Goal: Information Seeking & Learning: Check status

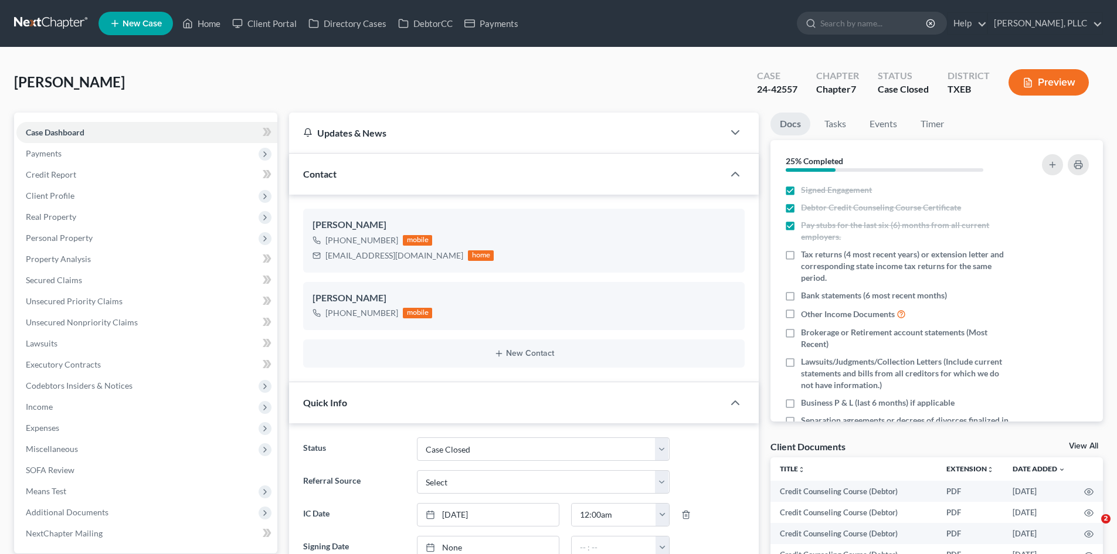
select select "1"
click at [500, 23] on link "Payments" at bounding box center [492, 23] width 66 height 21
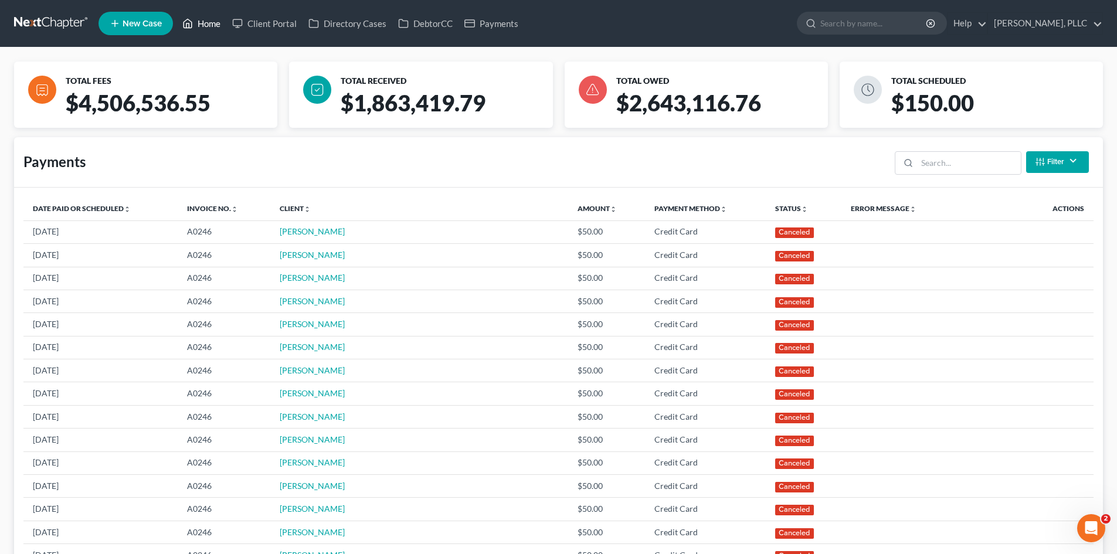
click at [206, 32] on link "Home" at bounding box center [202, 23] width 50 height 21
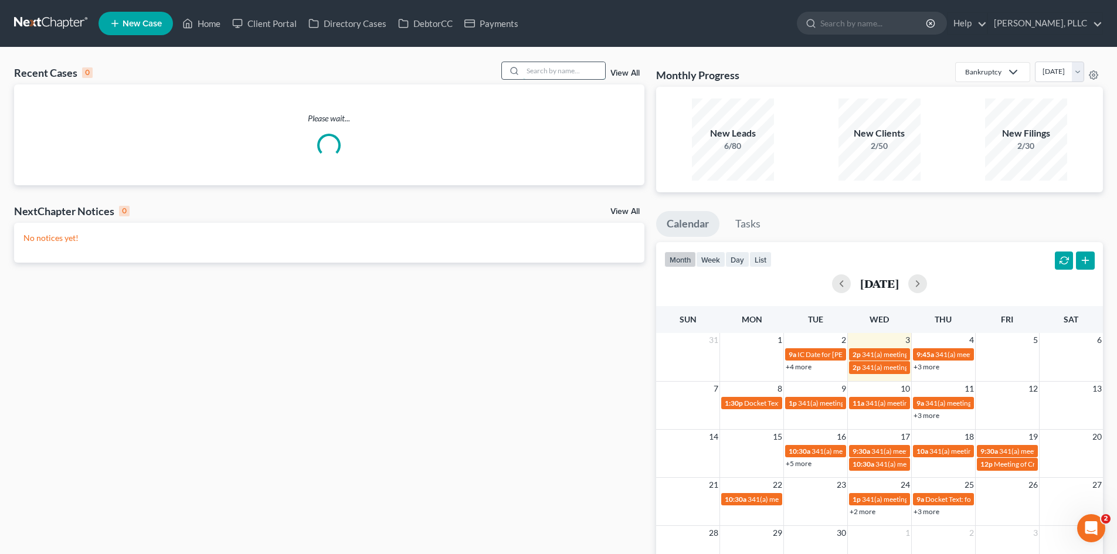
click at [540, 73] on input "search" at bounding box center [564, 70] width 82 height 17
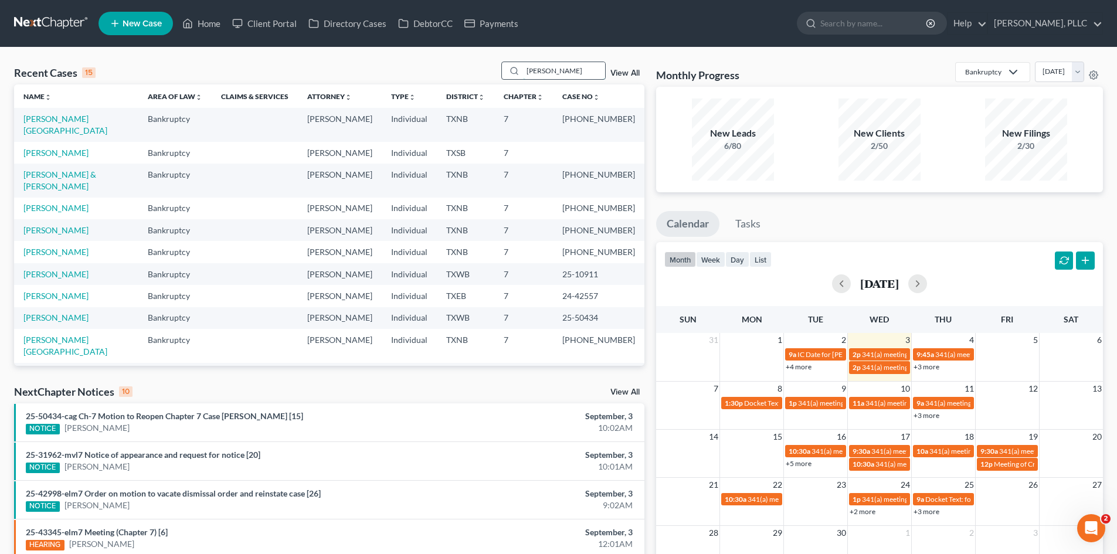
type input "[PERSON_NAME]"
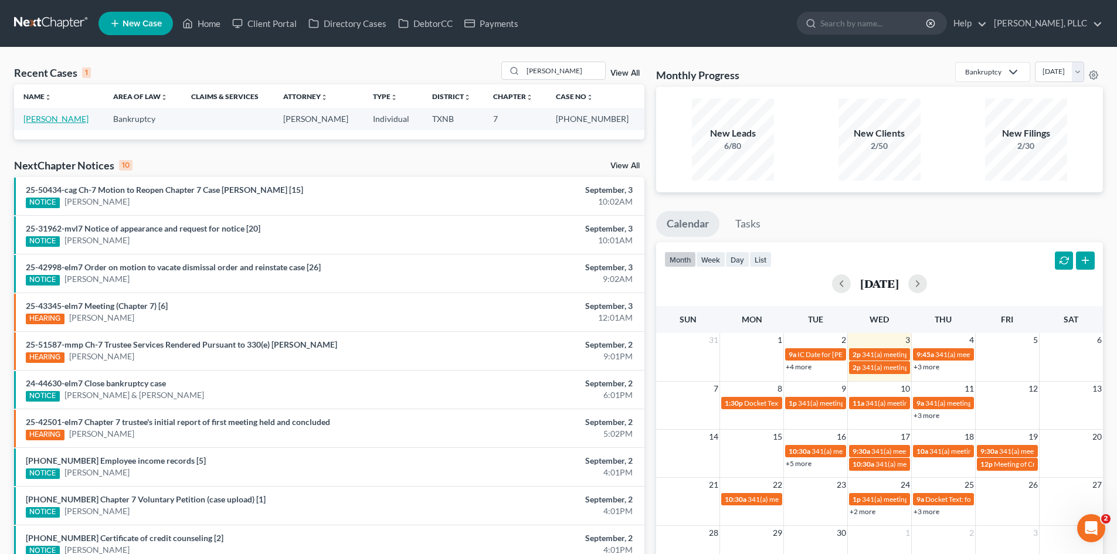
click at [49, 118] on link "[PERSON_NAME]" at bounding box center [55, 119] width 65 height 10
select select "4"
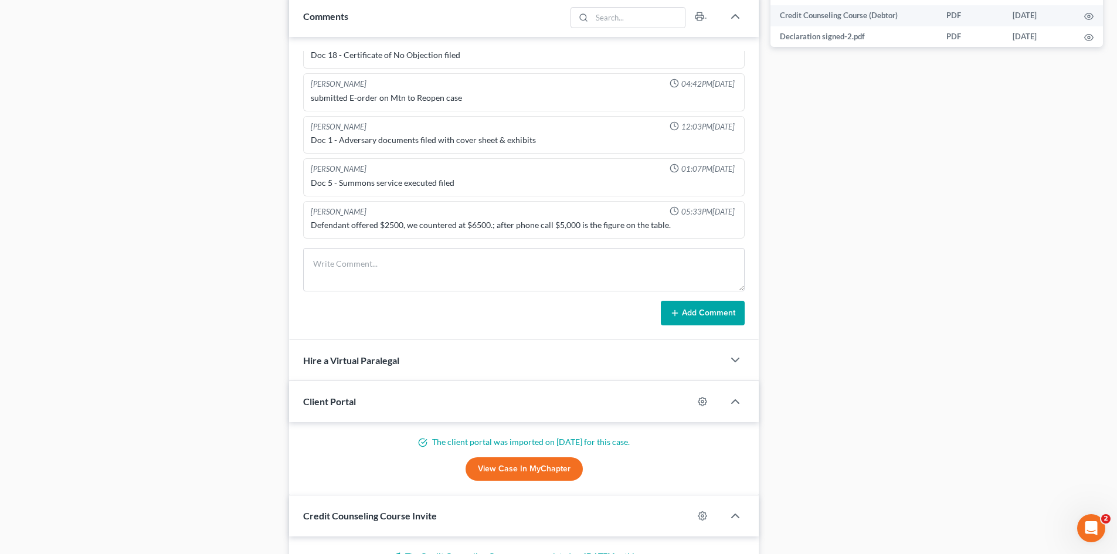
scroll to position [586, 0]
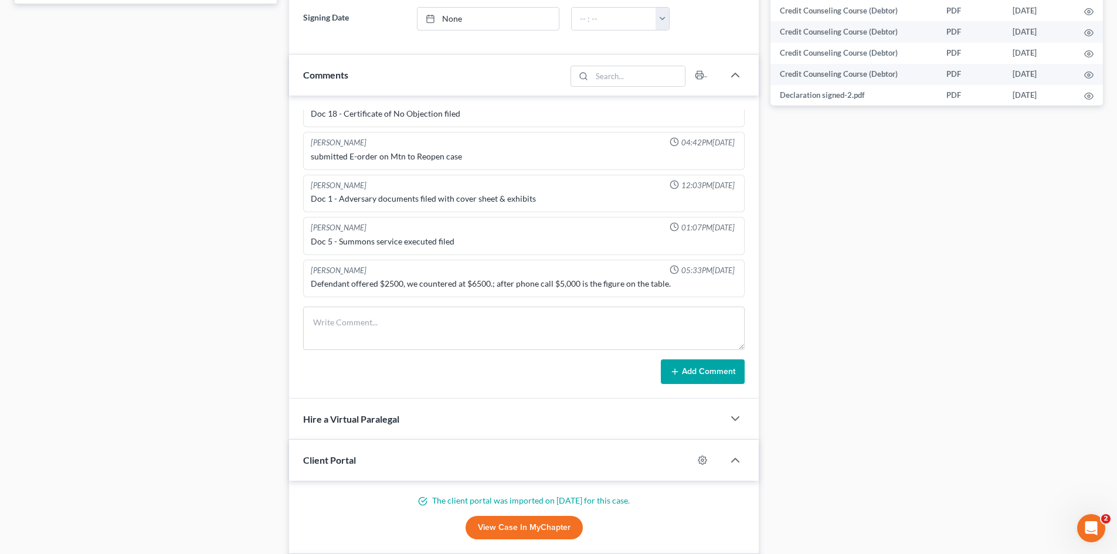
click at [109, 225] on div "Case Dashboard Payments Invoices Payments Payments Credit Report Client Profile" at bounding box center [145, 106] width 275 height 1161
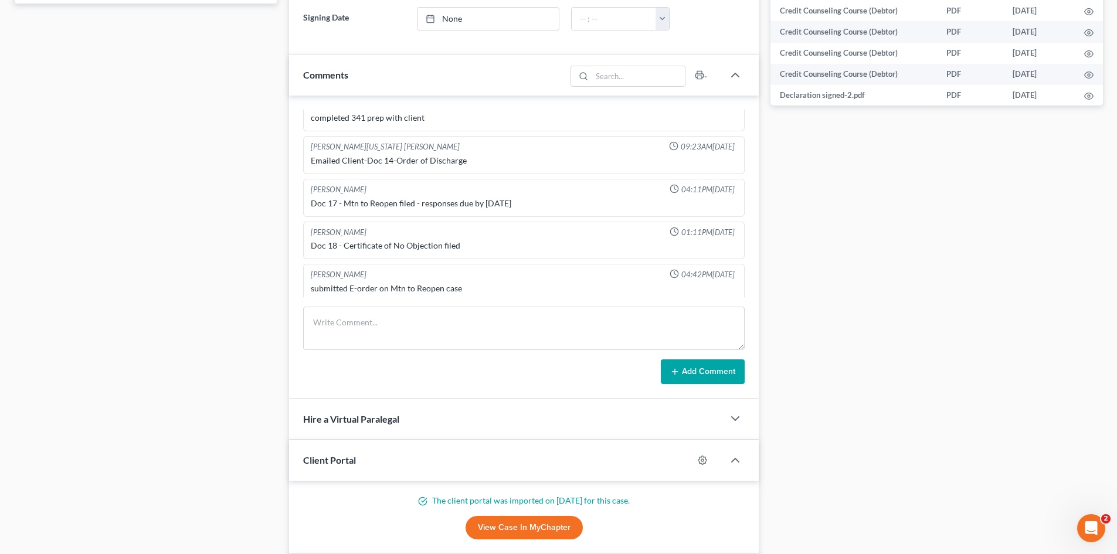
scroll to position [1332, 0]
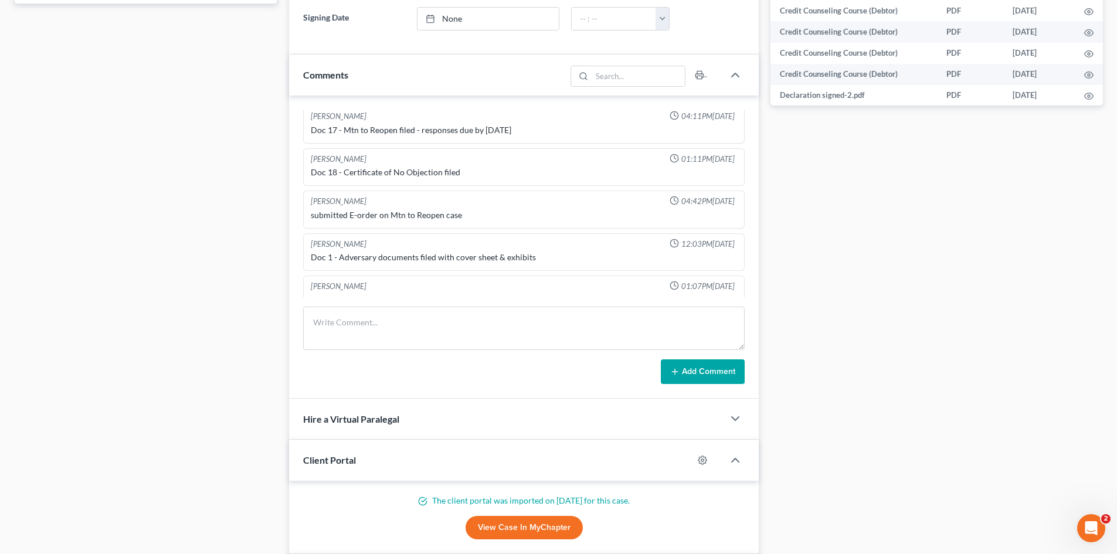
click at [199, 353] on div "Case Dashboard Payments Invoices Payments Payments Credit Report Client Profile" at bounding box center [145, 106] width 275 height 1161
click at [23, 113] on div "[PERSON_NAME] Upgraded Case [PHONE_NUMBER] Chapter Chapter 7 Status In [GEOGRAP…" at bounding box center [558, 85] width 1117 height 1249
drag, startPoint x: 0, startPoint y: 219, endPoint x: 1113, endPoint y: 235, distance: 1113.2
click at [0, 219] on div "[PERSON_NAME] Upgraded Case [PHONE_NUMBER] Chapter Chapter 7 Status In [GEOGRAP…" at bounding box center [558, 85] width 1117 height 1249
drag, startPoint x: 0, startPoint y: 118, endPoint x: 1112, endPoint y: 111, distance: 1111.9
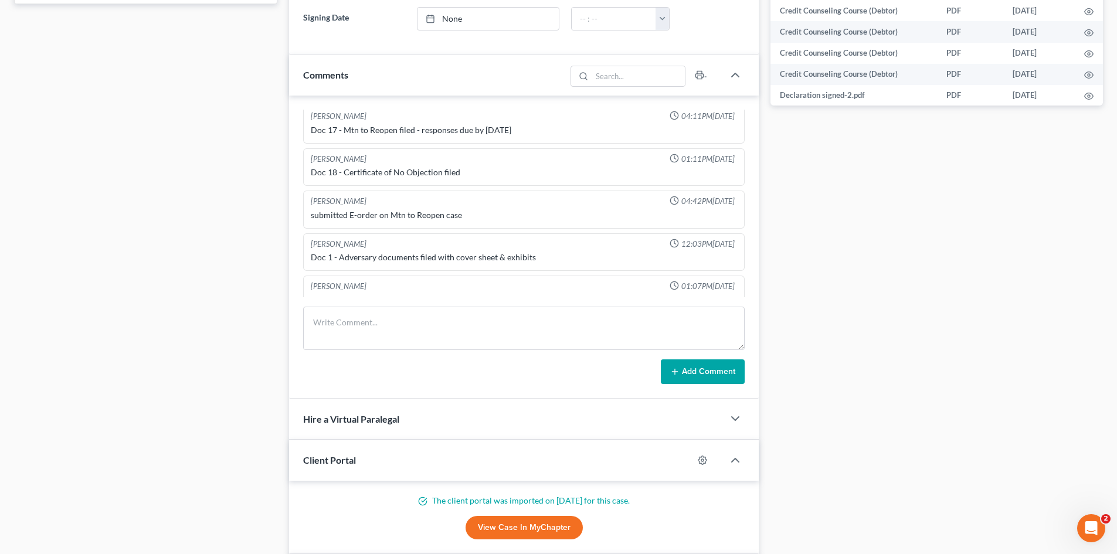
click at [0, 118] on div "[PERSON_NAME] Upgraded Case [PHONE_NUMBER] Chapter Chapter 7 Status In [GEOGRAP…" at bounding box center [558, 85] width 1117 height 1249
click at [246, 157] on div "Case Dashboard Payments Invoices Payments Payments Credit Report Client Profile" at bounding box center [145, 106] width 275 height 1161
drag, startPoint x: 0, startPoint y: 151, endPoint x: 979, endPoint y: 113, distance: 980.1
click at [45, 147] on div "[PERSON_NAME] Upgraded Case [PHONE_NUMBER] Chapter Chapter 7 Status In [GEOGRAP…" at bounding box center [558, 85] width 1117 height 1249
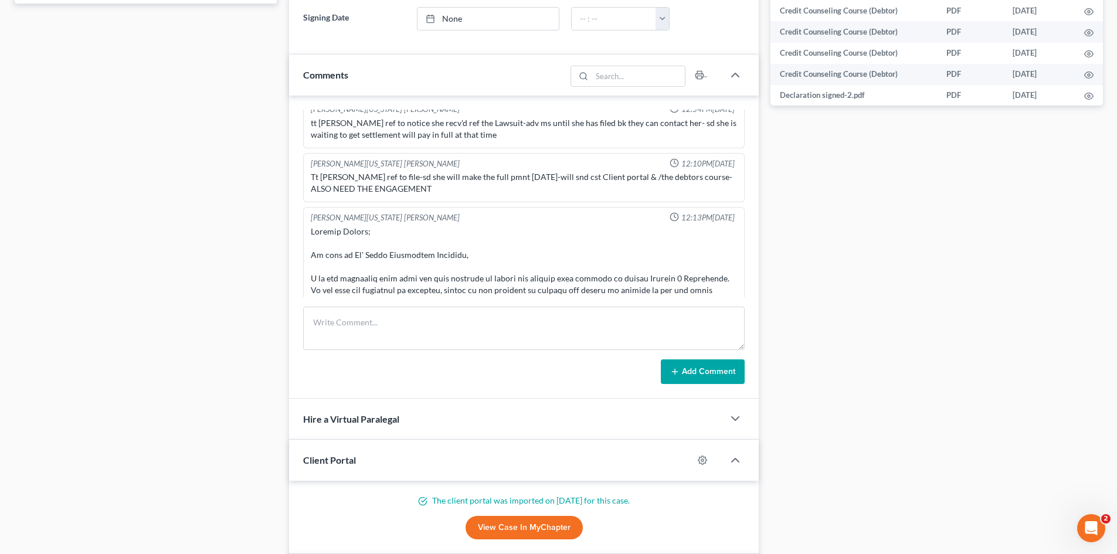
scroll to position [0, 0]
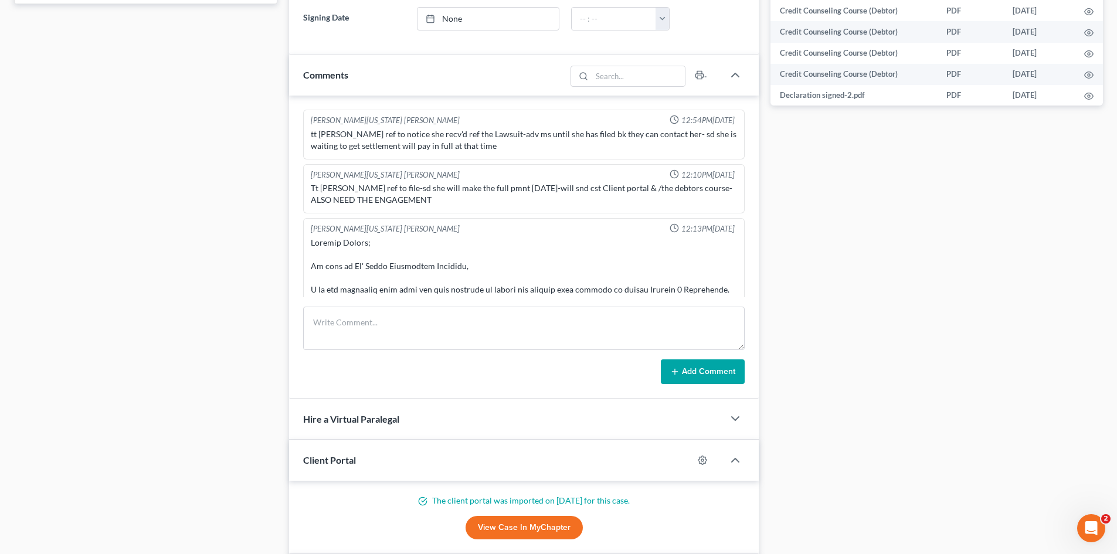
drag, startPoint x: 266, startPoint y: 176, endPoint x: 270, endPoint y: 188, distance: 12.4
click at [265, 176] on div "Case Dashboard Payments Invoices Payments Payments Credit Report Client Profile" at bounding box center [145, 106] width 275 height 1161
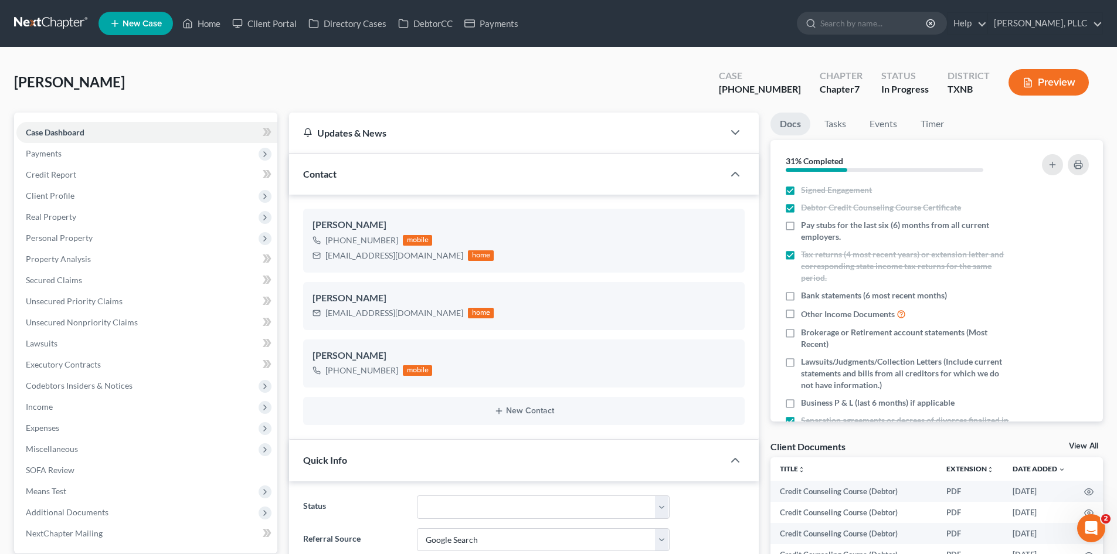
drag, startPoint x: 467, startPoint y: 76, endPoint x: 741, endPoint y: 124, distance: 278.6
click at [467, 76] on div "[PERSON_NAME] Upgraded Case [PHONE_NUMBER] Chapter Chapter 7 Status In [GEOGRAP…" at bounding box center [558, 87] width 1089 height 51
click at [738, 178] on icon "button" at bounding box center [735, 174] width 14 height 14
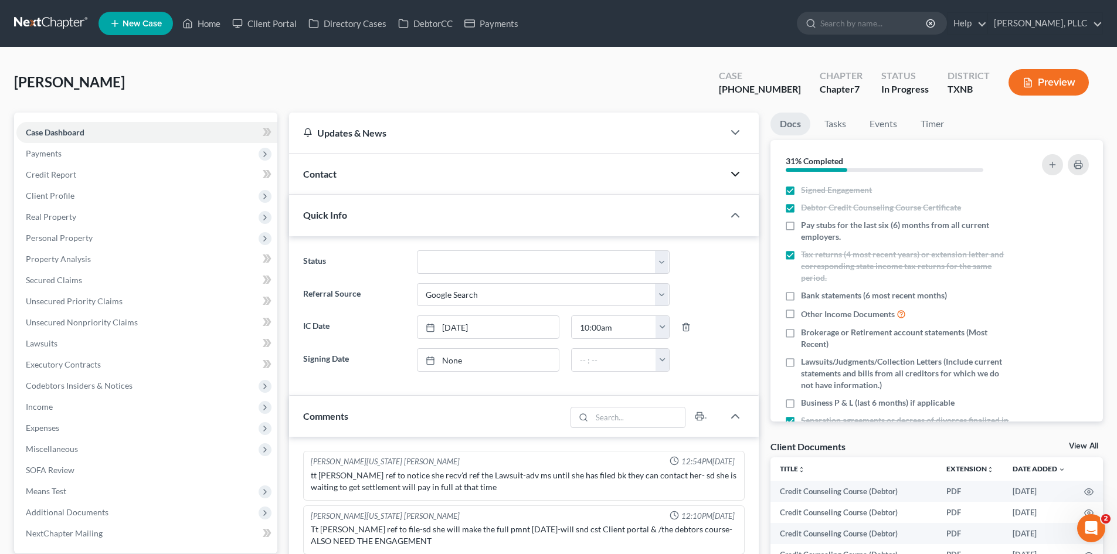
click at [731, 226] on div at bounding box center [741, 214] width 35 height 23
click at [736, 215] on icon "button" at bounding box center [735, 215] width 14 height 14
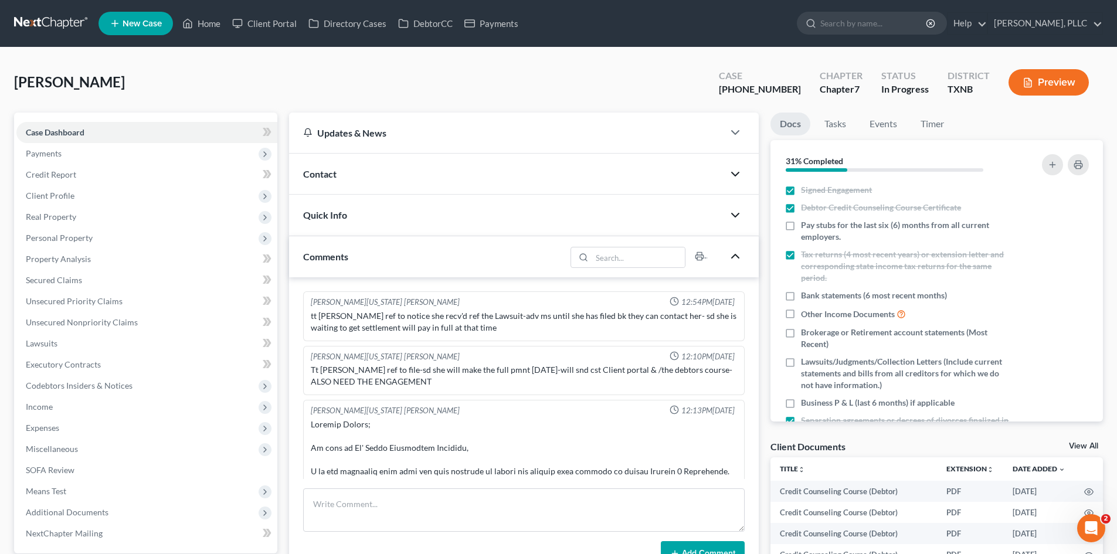
click at [735, 254] on icon "button" at bounding box center [735, 256] width 14 height 14
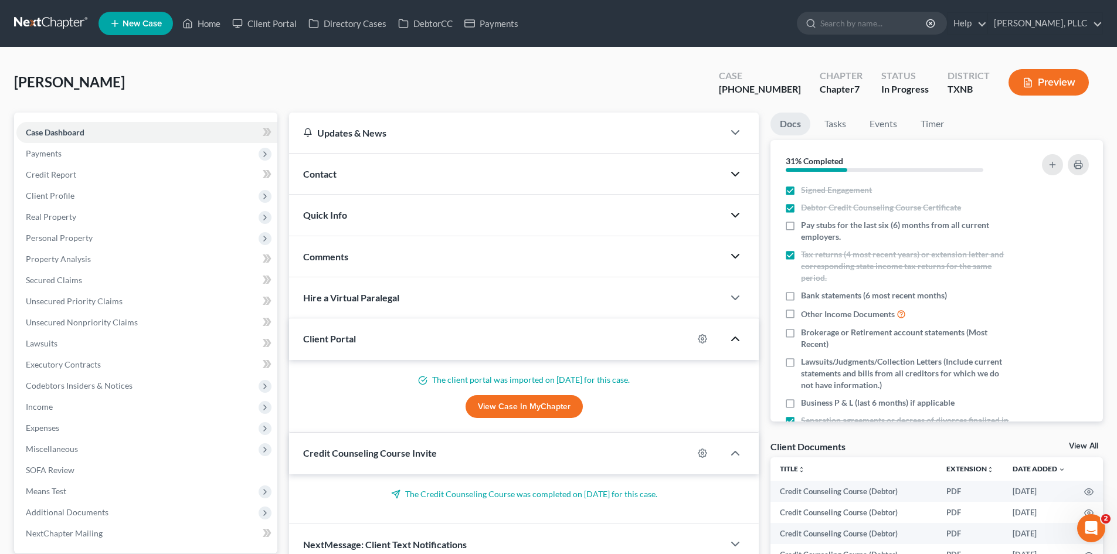
click at [738, 337] on icon "button" at bounding box center [735, 339] width 14 height 14
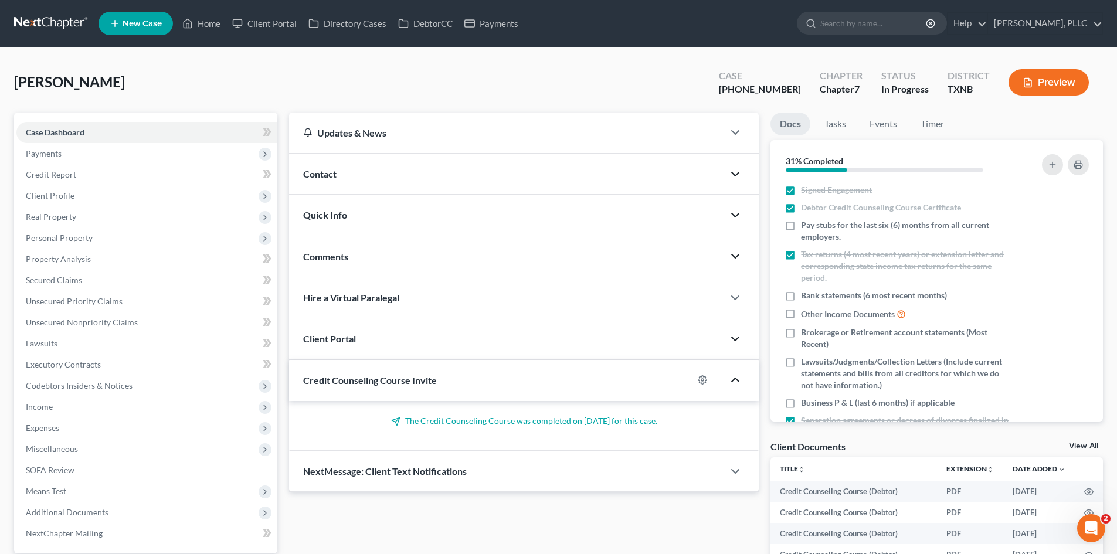
click at [737, 378] on icon "button" at bounding box center [735, 380] width 14 height 14
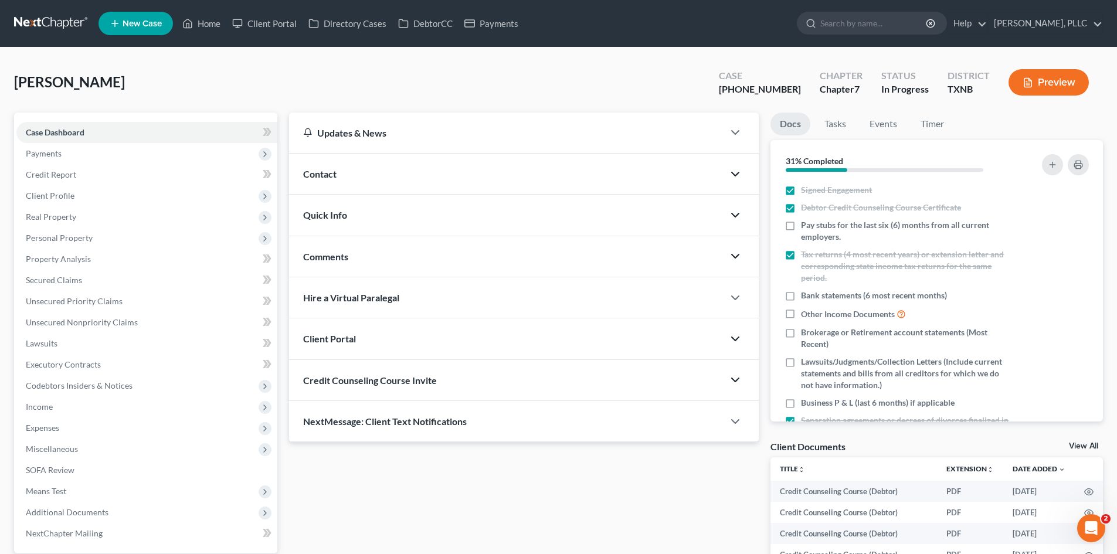
click at [293, 85] on div "[PERSON_NAME] Upgraded Case [PHONE_NUMBER] Chapter Chapter 7 Status In [GEOGRAP…" at bounding box center [558, 87] width 1089 height 51
click at [501, 23] on link "Payments" at bounding box center [492, 23] width 66 height 21
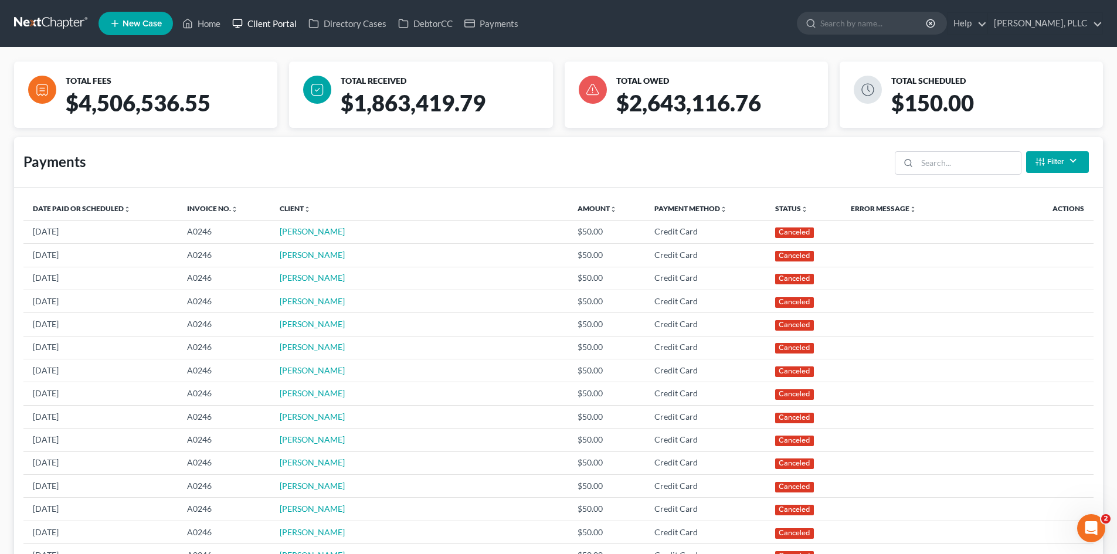
click at [256, 30] on link "Client Portal" at bounding box center [264, 23] width 76 height 21
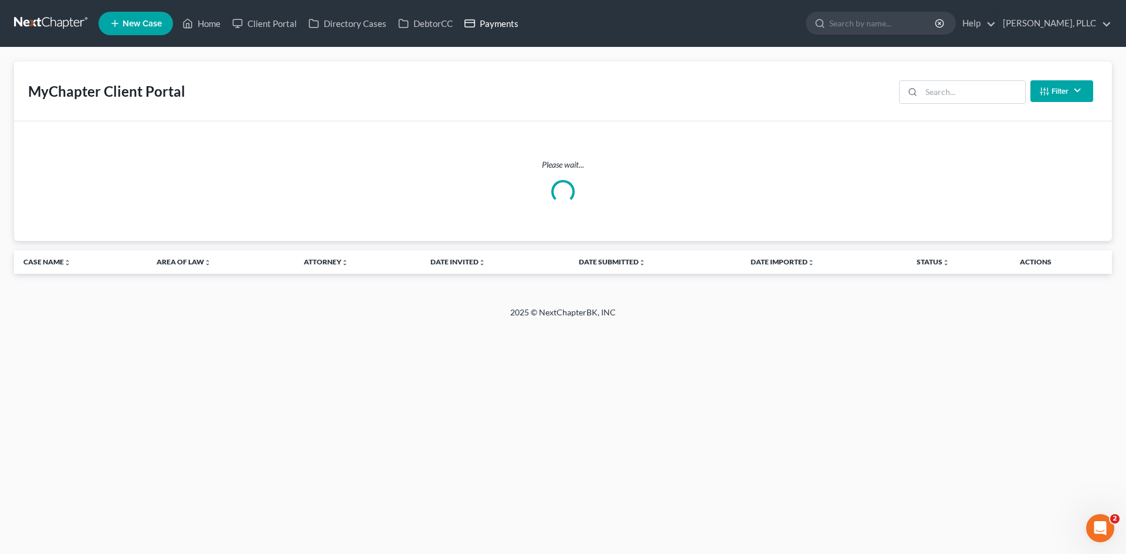
click at [497, 25] on link "Payments" at bounding box center [492, 23] width 66 height 21
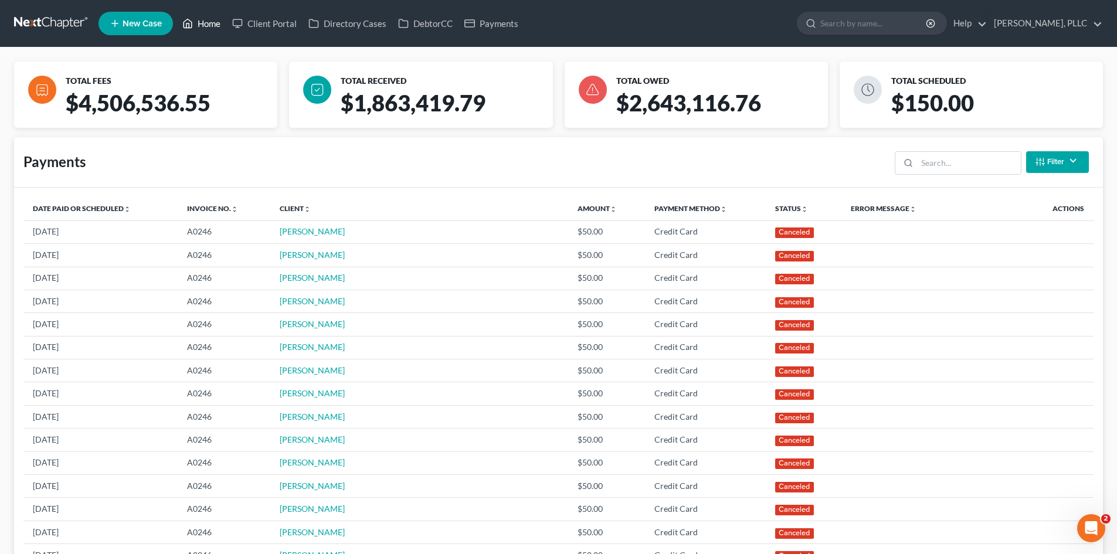
click at [219, 26] on link "Home" at bounding box center [202, 23] width 50 height 21
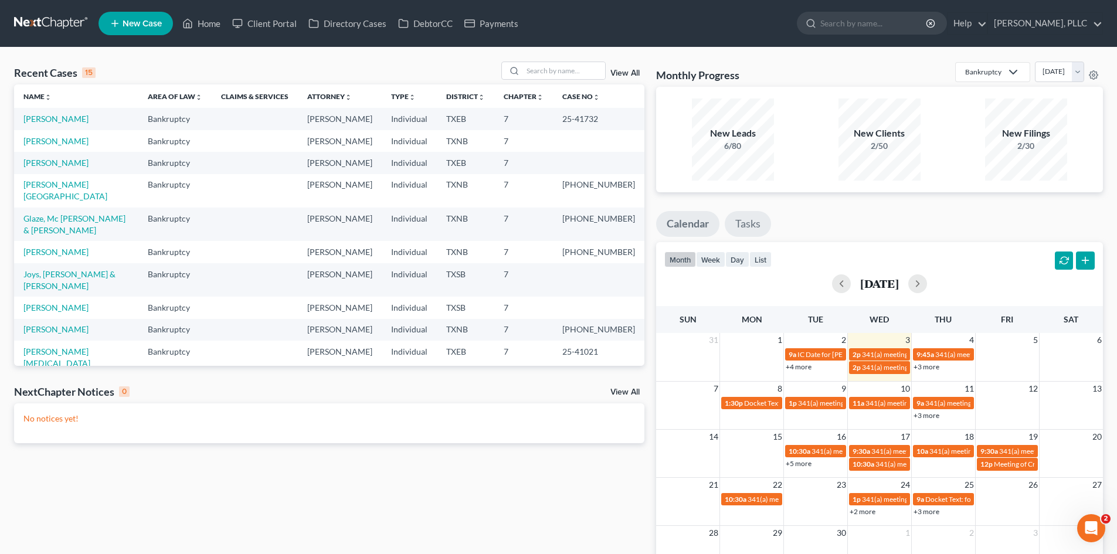
click at [750, 217] on link "Tasks" at bounding box center [748, 224] width 46 height 26
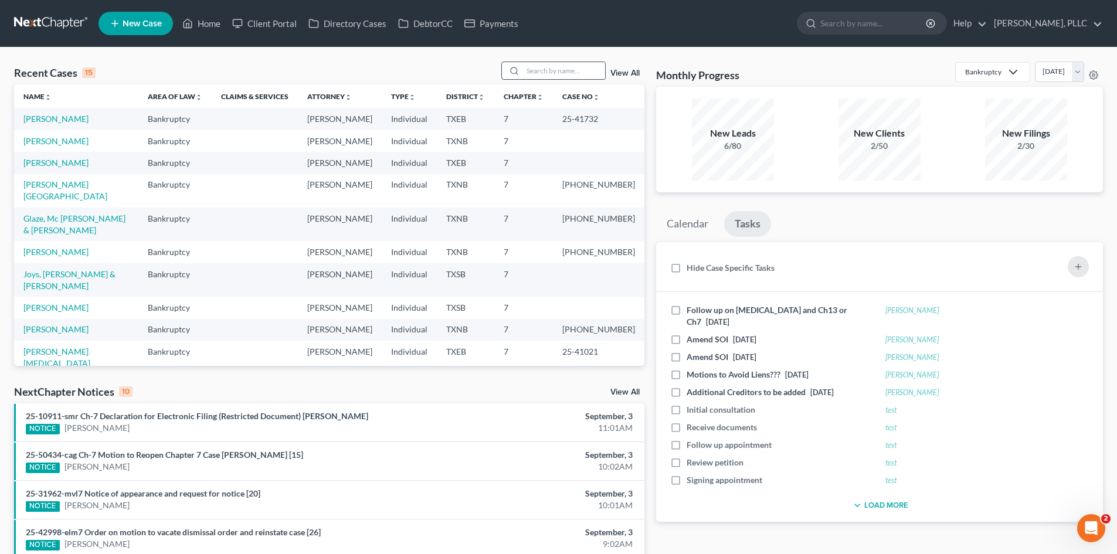
click at [572, 65] on input "search" at bounding box center [564, 70] width 82 height 17
type input "hatico"
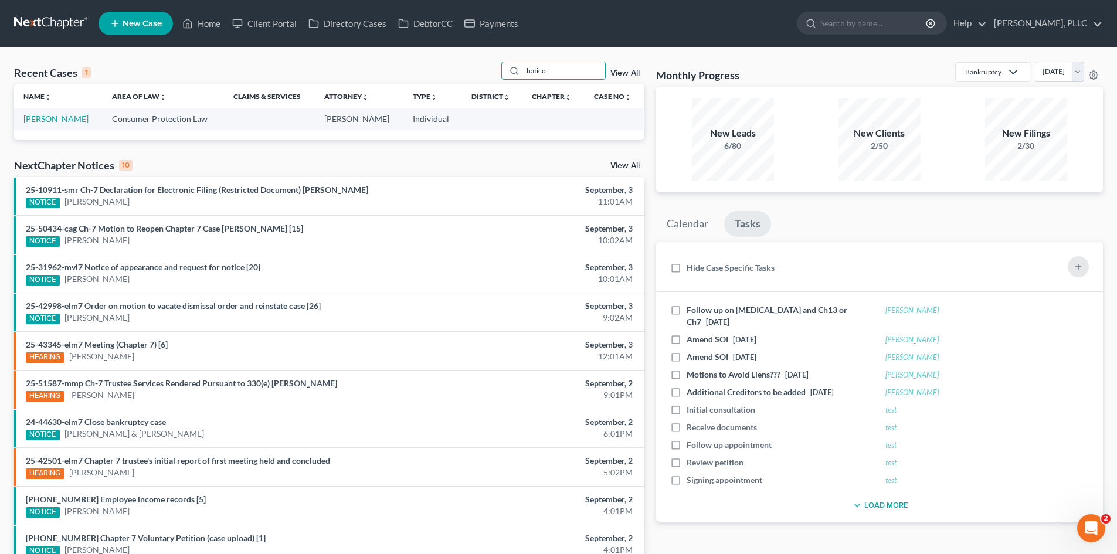
click at [39, 125] on td "[PERSON_NAME]" at bounding box center [58, 119] width 89 height 22
click at [39, 120] on link "[PERSON_NAME]" at bounding box center [55, 119] width 65 height 10
select select "1"
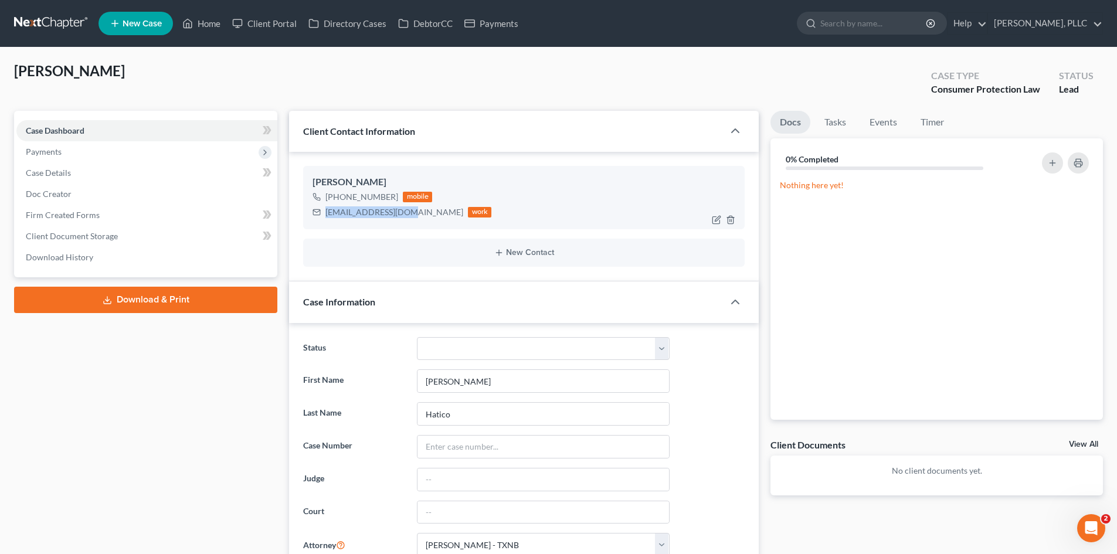
drag, startPoint x: 406, startPoint y: 214, endPoint x: 320, endPoint y: 214, distance: 86.2
click at [320, 214] on div "[EMAIL_ADDRESS][DOMAIN_NAME] work" at bounding box center [402, 212] width 179 height 15
copy div "[EMAIL_ADDRESS][DOMAIN_NAME]"
click at [438, 67] on div "[PERSON_NAME] Upgraded Case Type Consumer Protection Law Status Lead" at bounding box center [558, 86] width 1089 height 49
click at [205, 27] on link "Home" at bounding box center [202, 23] width 50 height 21
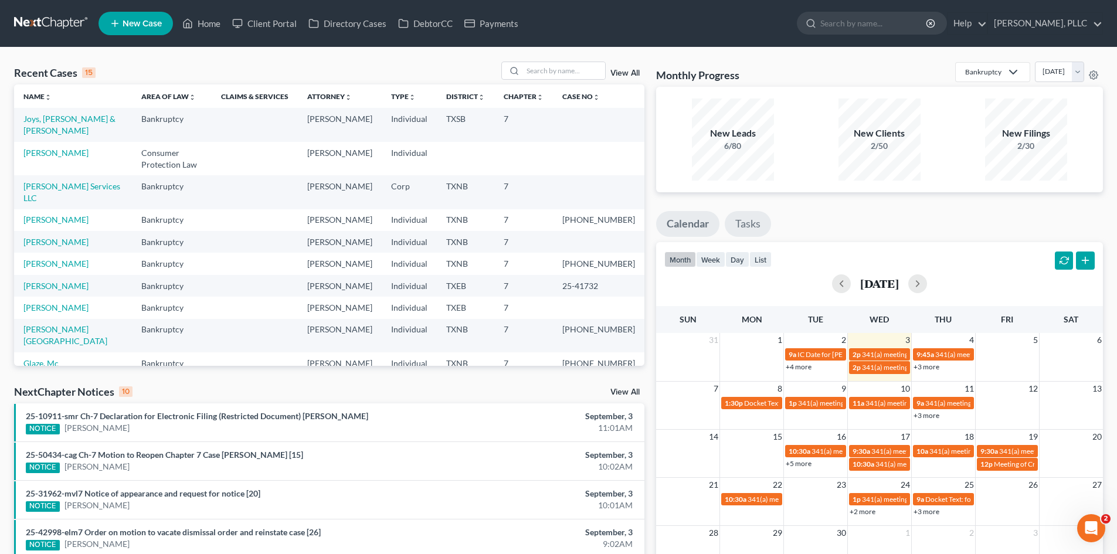
click at [747, 228] on link "Tasks" at bounding box center [748, 224] width 46 height 26
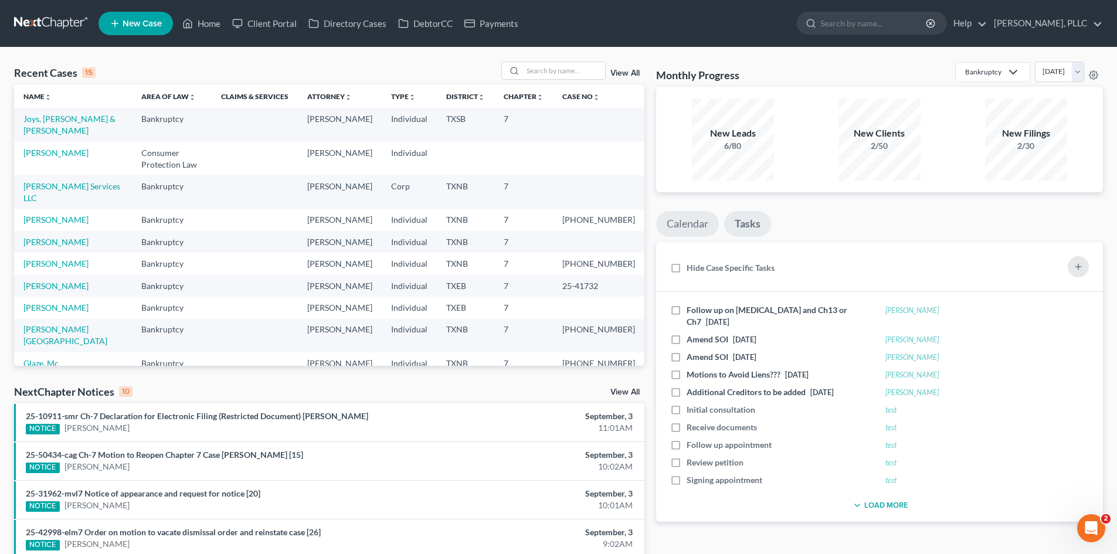
click at [696, 234] on link "Calendar" at bounding box center [687, 224] width 63 height 26
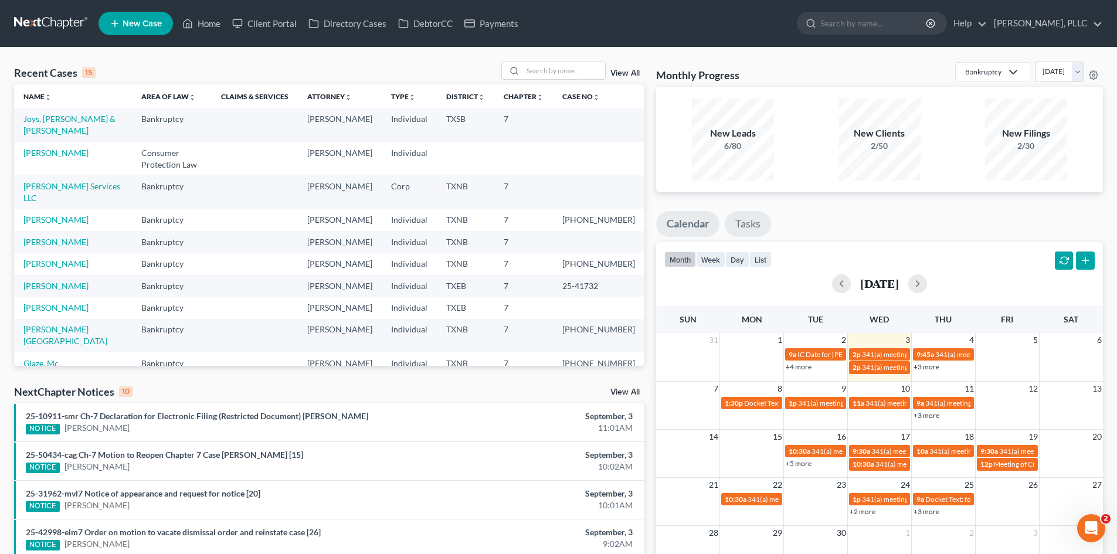
click at [741, 233] on link "Tasks" at bounding box center [748, 224] width 46 height 26
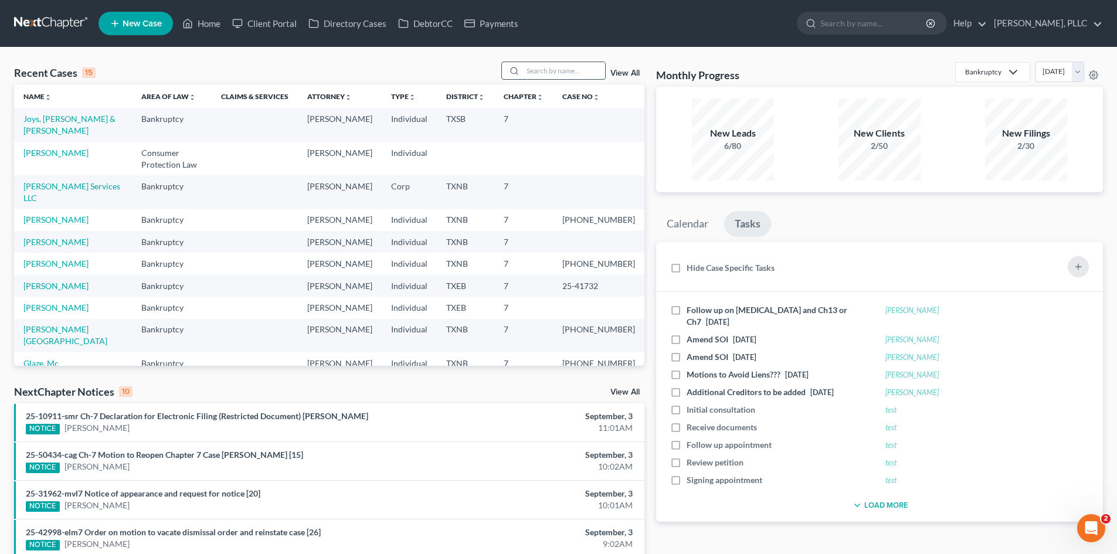
click at [556, 69] on input "search" at bounding box center [564, 70] width 82 height 17
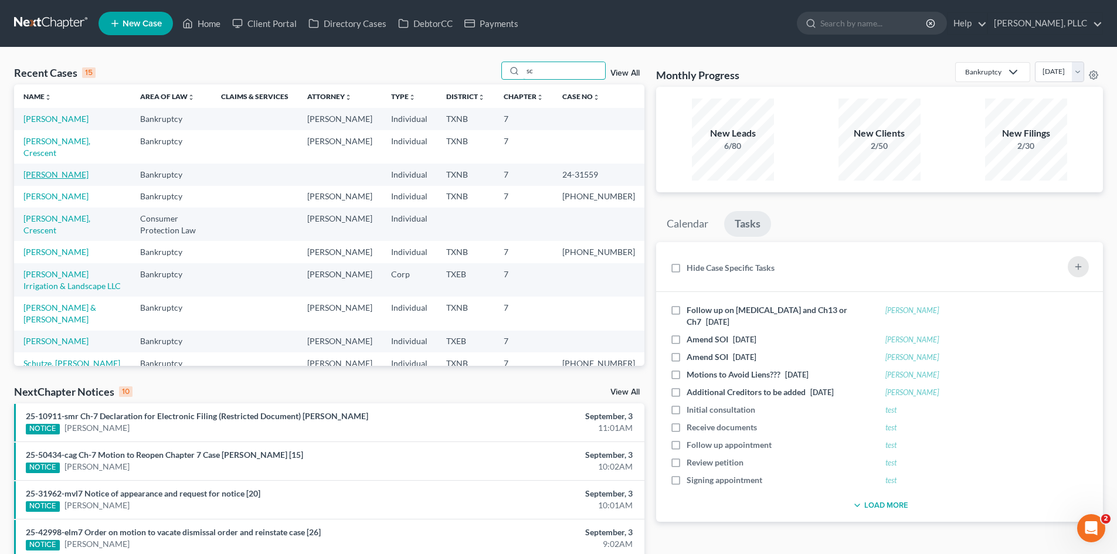
type input "sc"
click at [65, 169] on link "[PERSON_NAME]" at bounding box center [55, 174] width 65 height 10
select select "6"
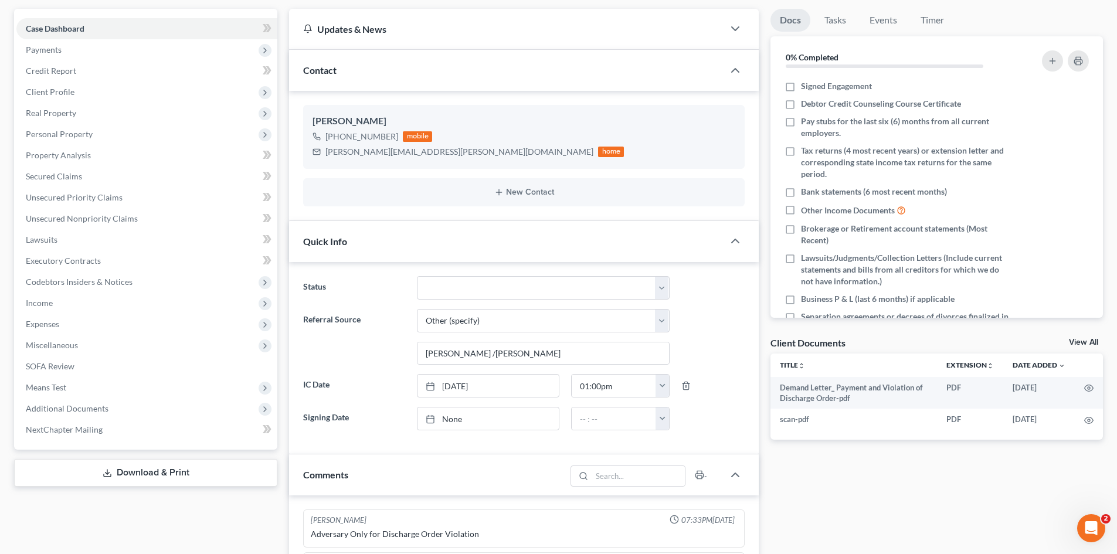
scroll to position [160, 0]
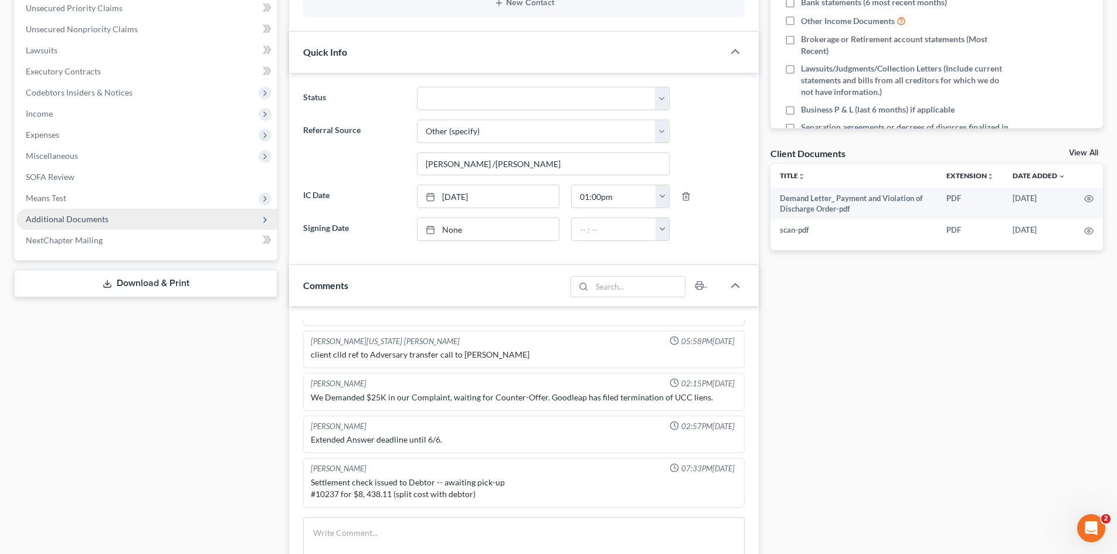
click at [77, 213] on span "Additional Documents" at bounding box center [146, 219] width 261 height 21
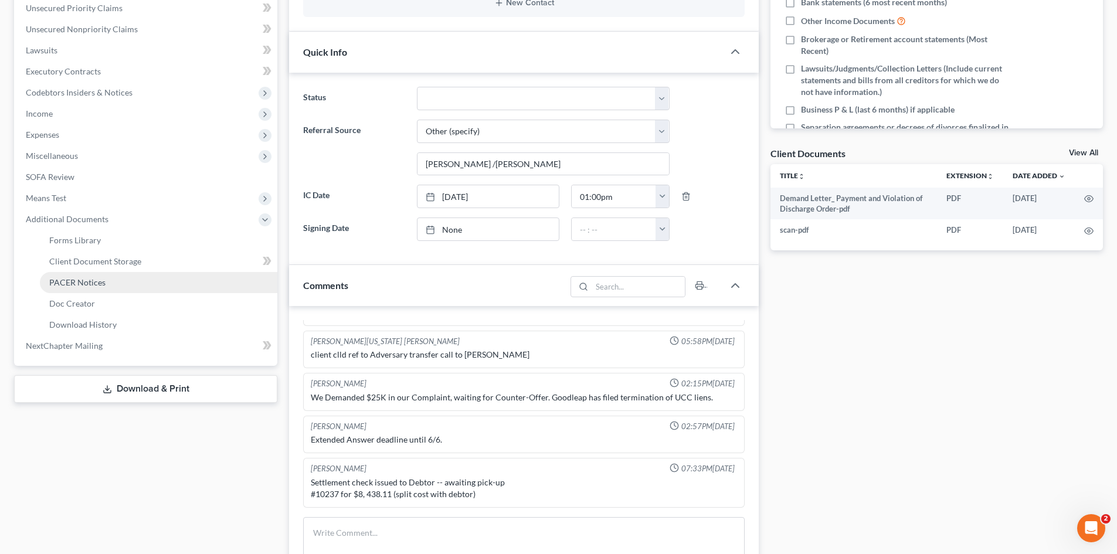
click at [81, 282] on span "PACER Notices" at bounding box center [77, 282] width 56 height 10
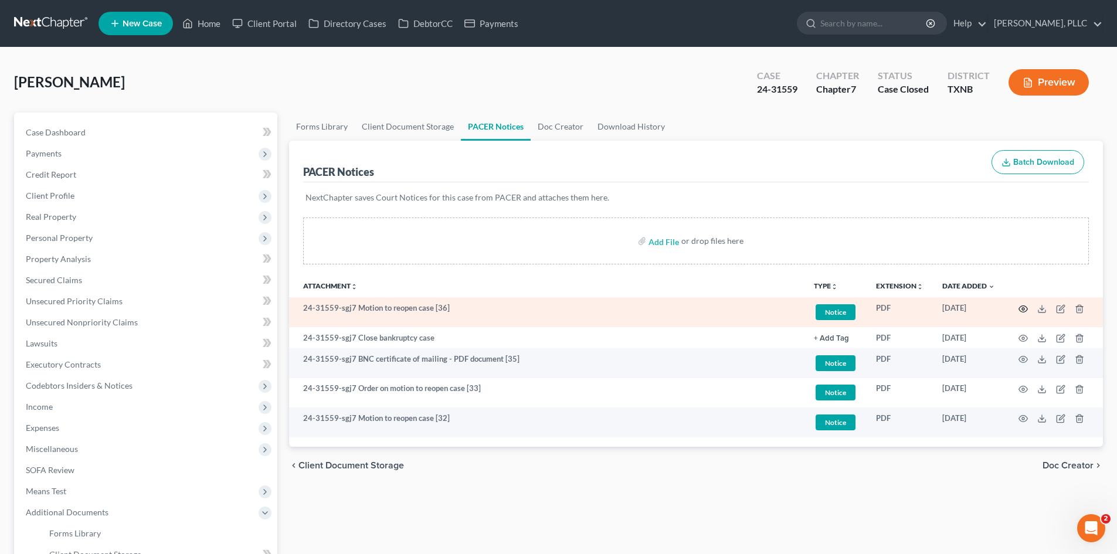
click at [1025, 310] on icon "button" at bounding box center [1023, 308] width 9 height 9
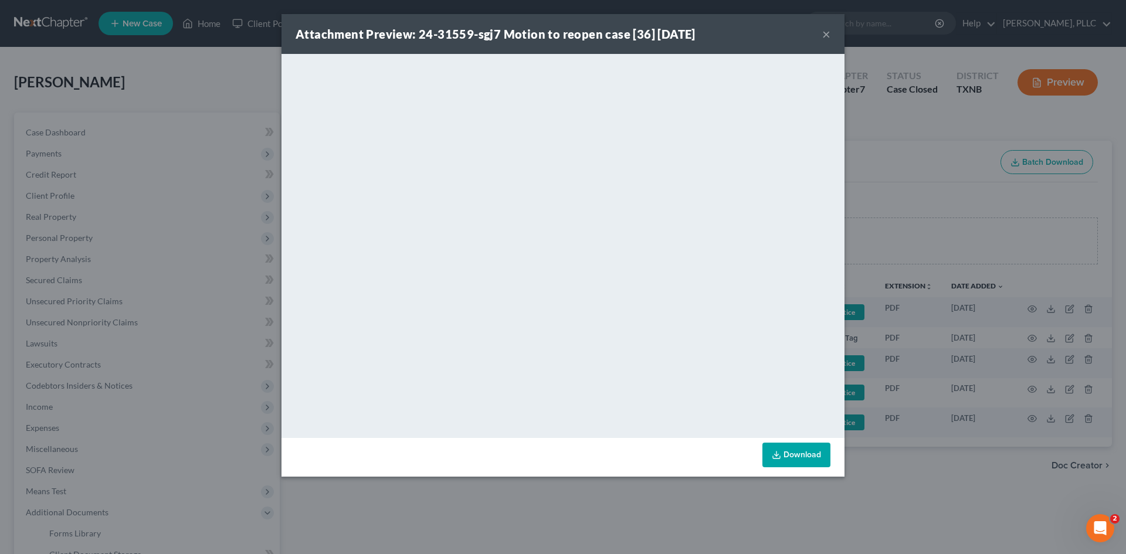
click at [828, 35] on button "×" at bounding box center [826, 34] width 8 height 14
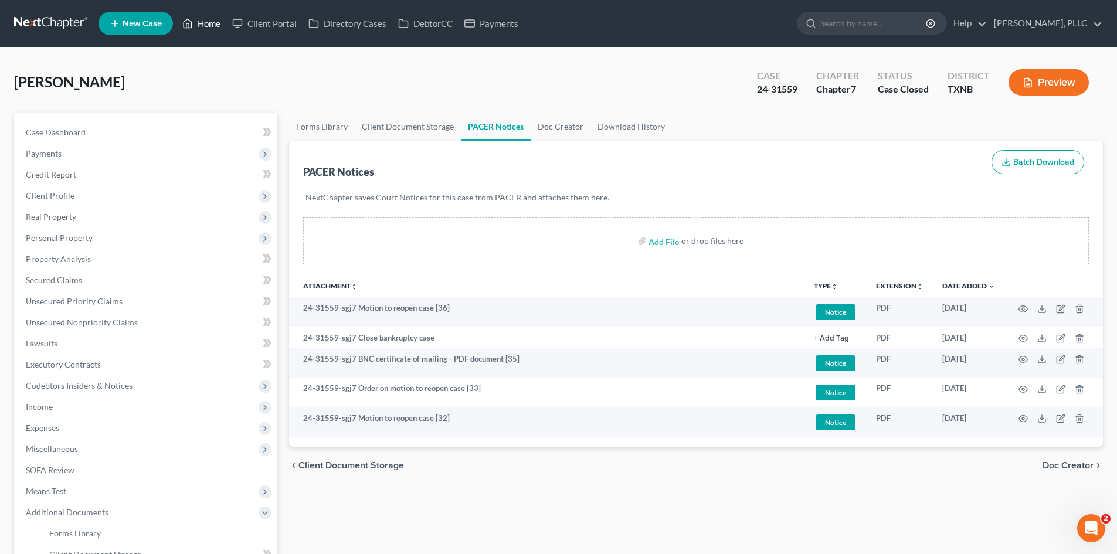
click at [208, 29] on link "Home" at bounding box center [202, 23] width 50 height 21
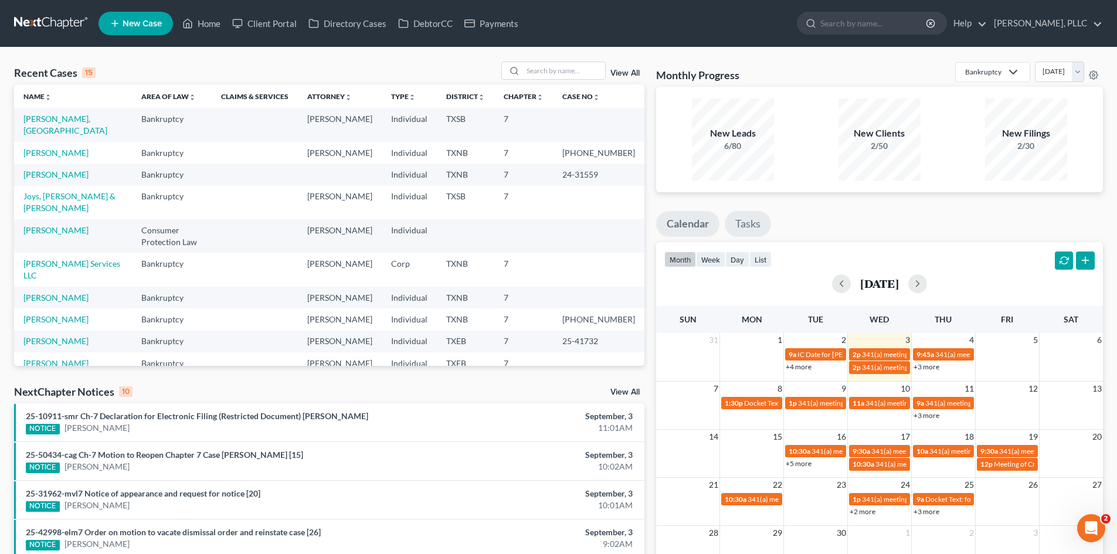
click at [762, 223] on link "Tasks" at bounding box center [748, 224] width 46 height 26
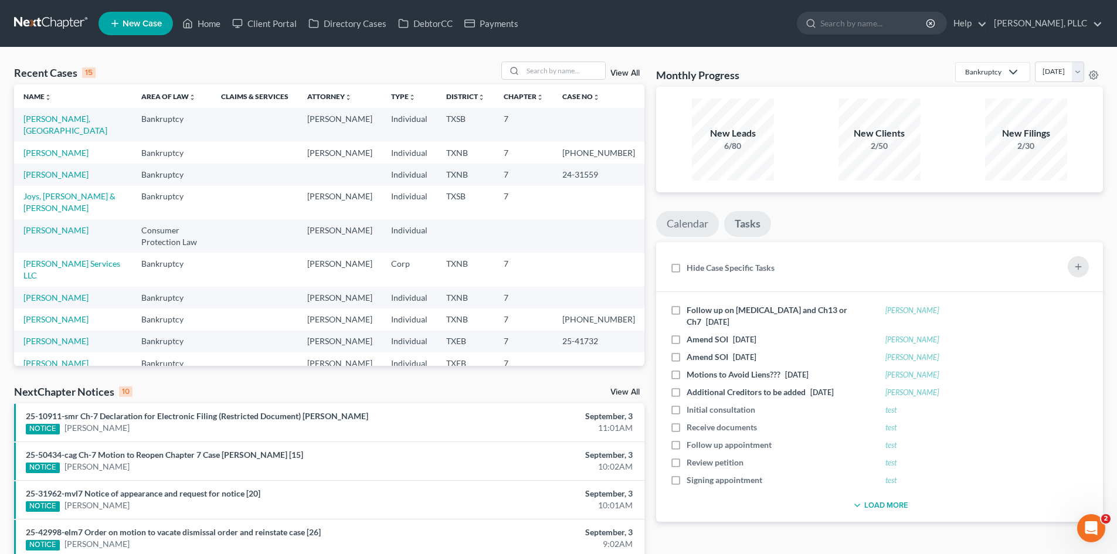
click at [680, 229] on link "Calendar" at bounding box center [687, 224] width 63 height 26
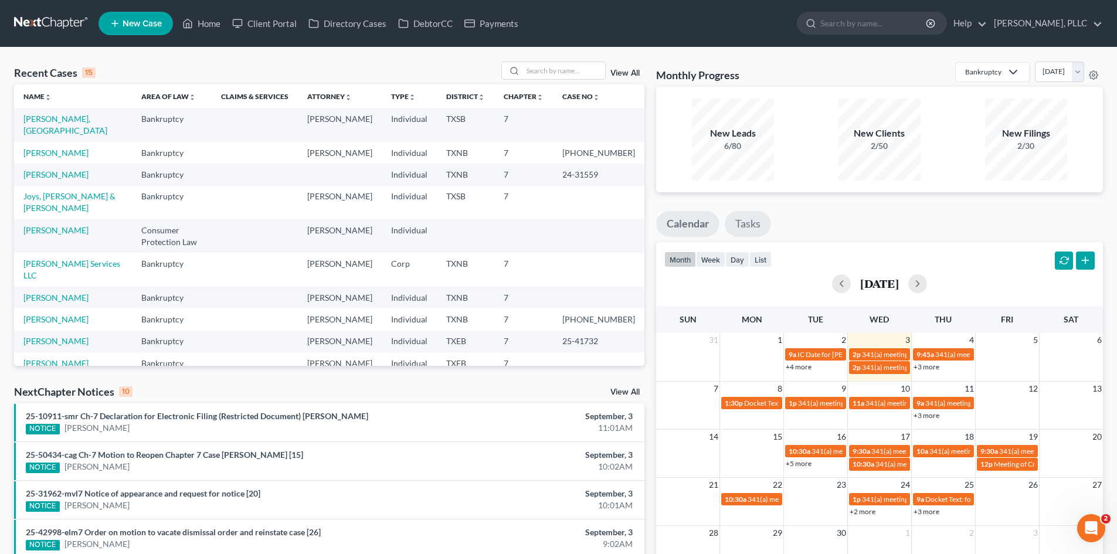
click at [750, 221] on link "Tasks" at bounding box center [748, 224] width 46 height 26
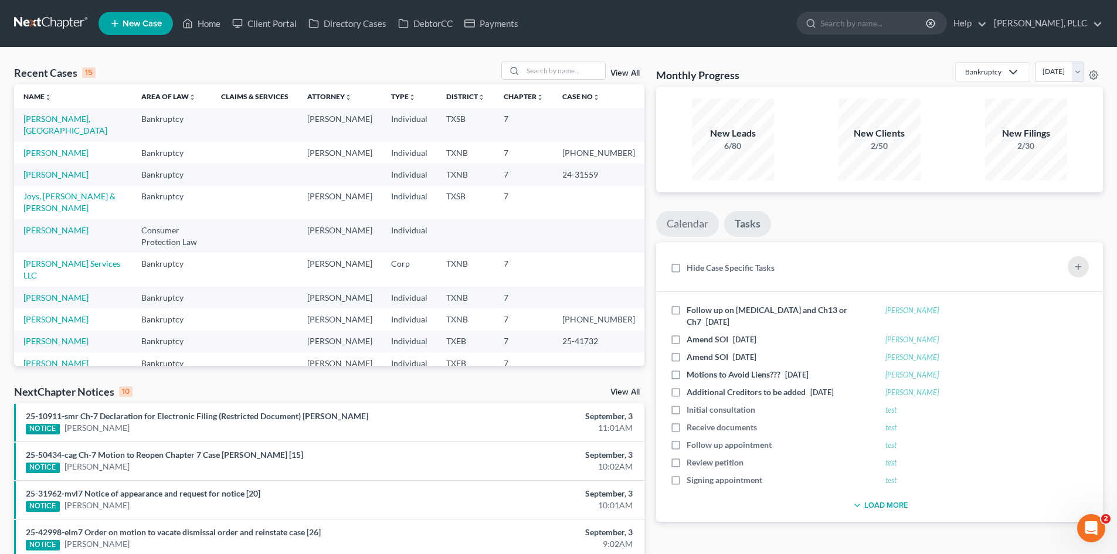
click at [700, 223] on link "Calendar" at bounding box center [687, 224] width 63 height 26
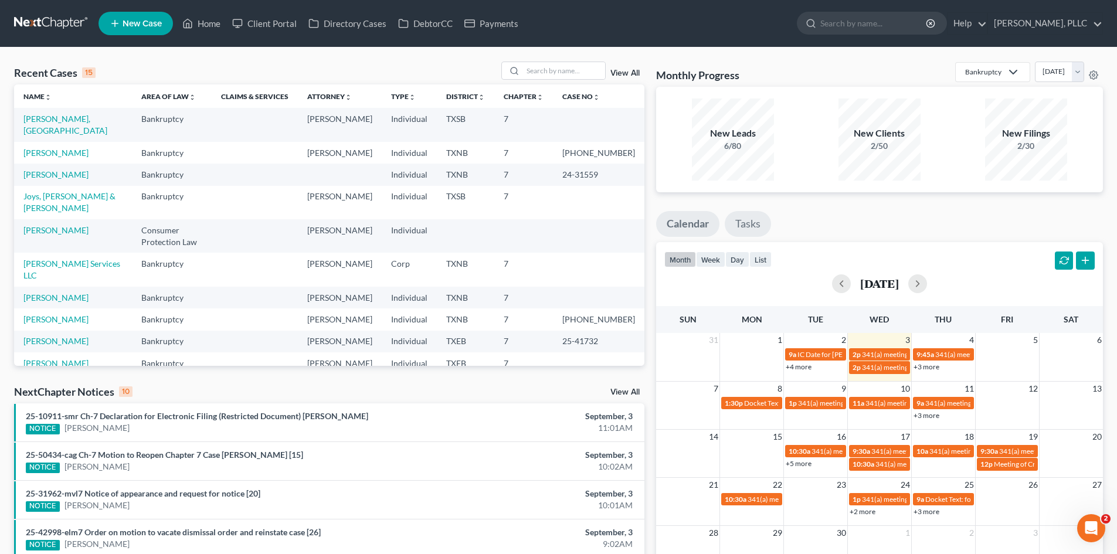
click at [754, 226] on link "Tasks" at bounding box center [748, 224] width 46 height 26
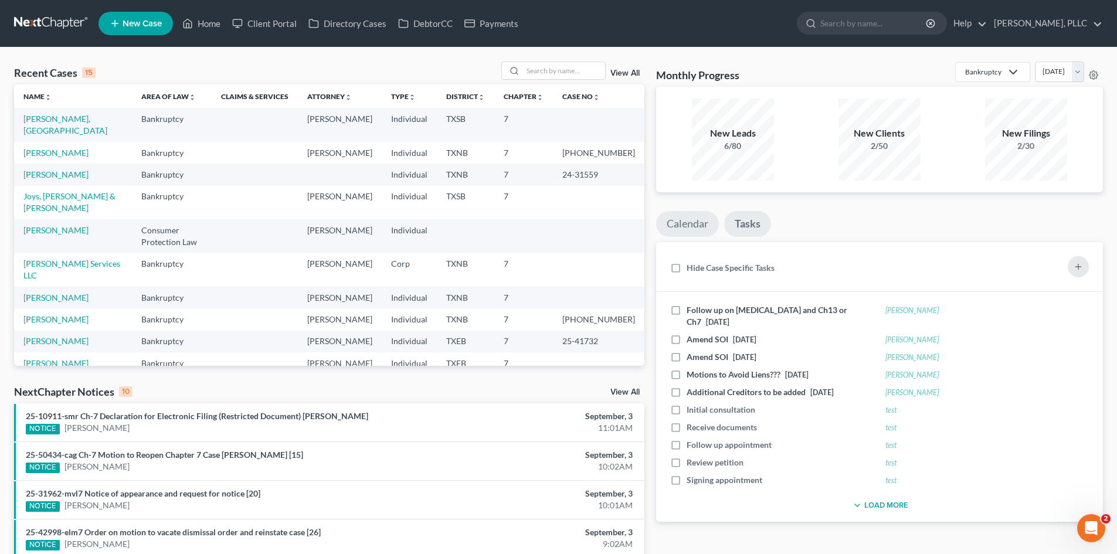
click at [688, 224] on link "Calendar" at bounding box center [687, 224] width 63 height 26
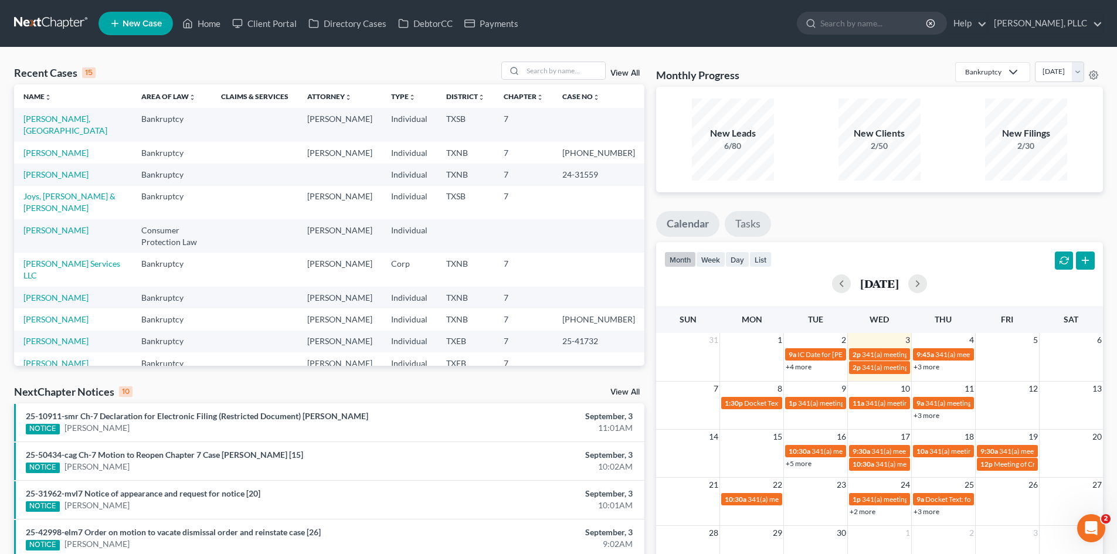
click at [768, 223] on link "Tasks" at bounding box center [748, 224] width 46 height 26
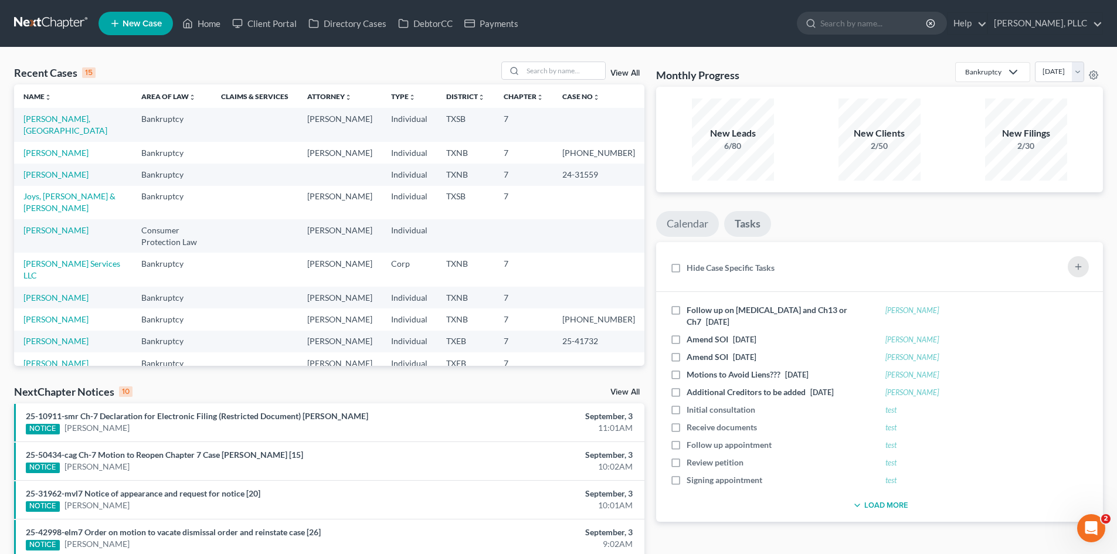
click at [694, 223] on link "Calendar" at bounding box center [687, 224] width 63 height 26
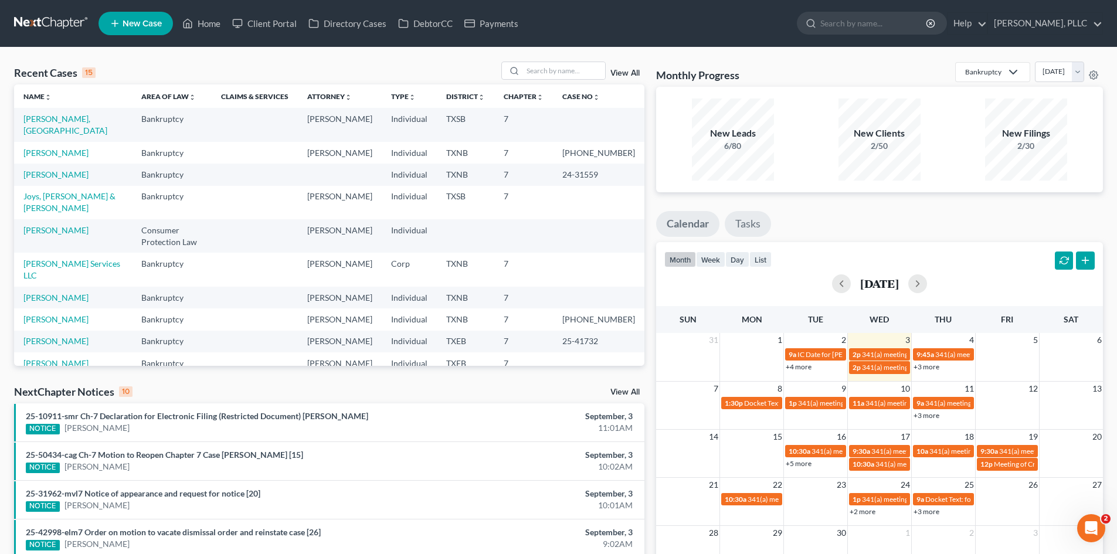
click at [747, 225] on link "Tasks" at bounding box center [748, 224] width 46 height 26
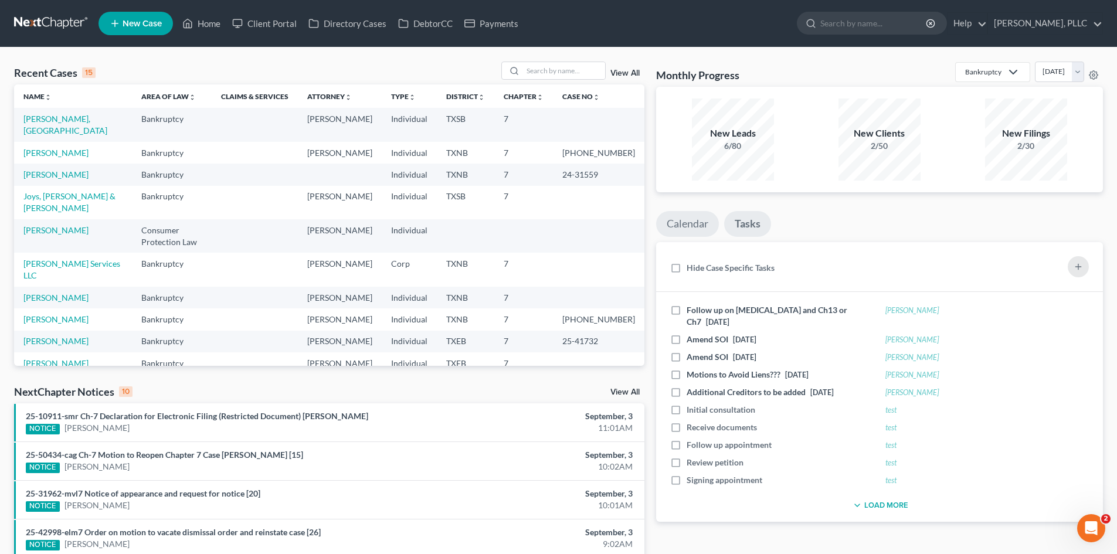
click at [703, 226] on link "Calendar" at bounding box center [687, 224] width 63 height 26
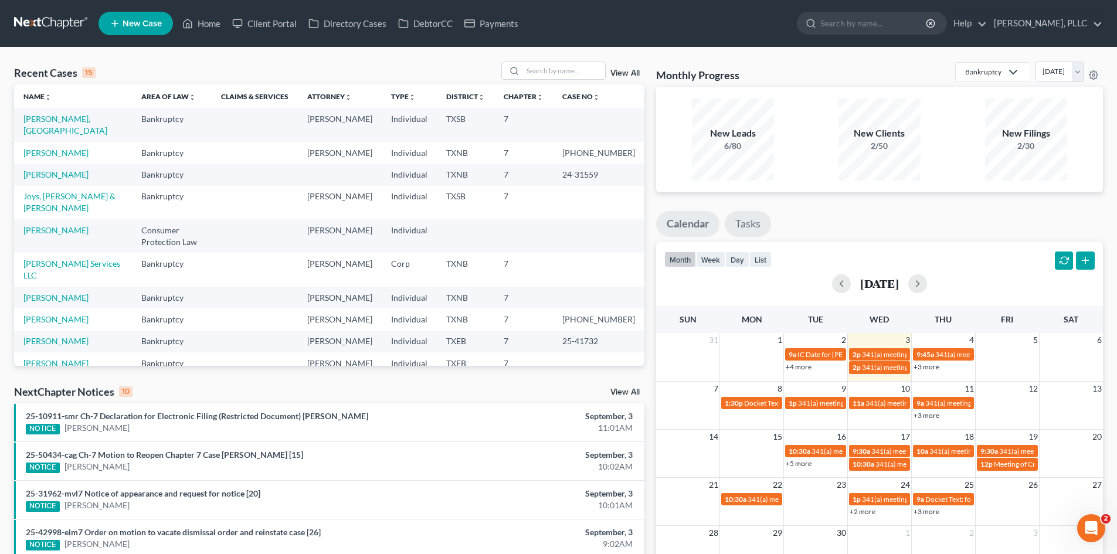
click at [747, 223] on link "Tasks" at bounding box center [748, 224] width 46 height 26
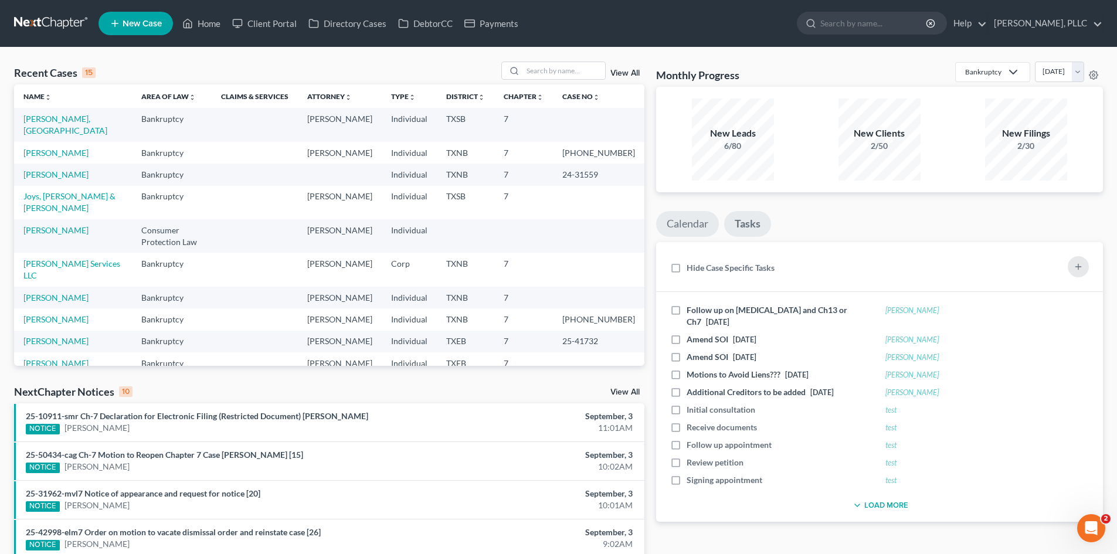
click at [697, 221] on link "Calendar" at bounding box center [687, 224] width 63 height 26
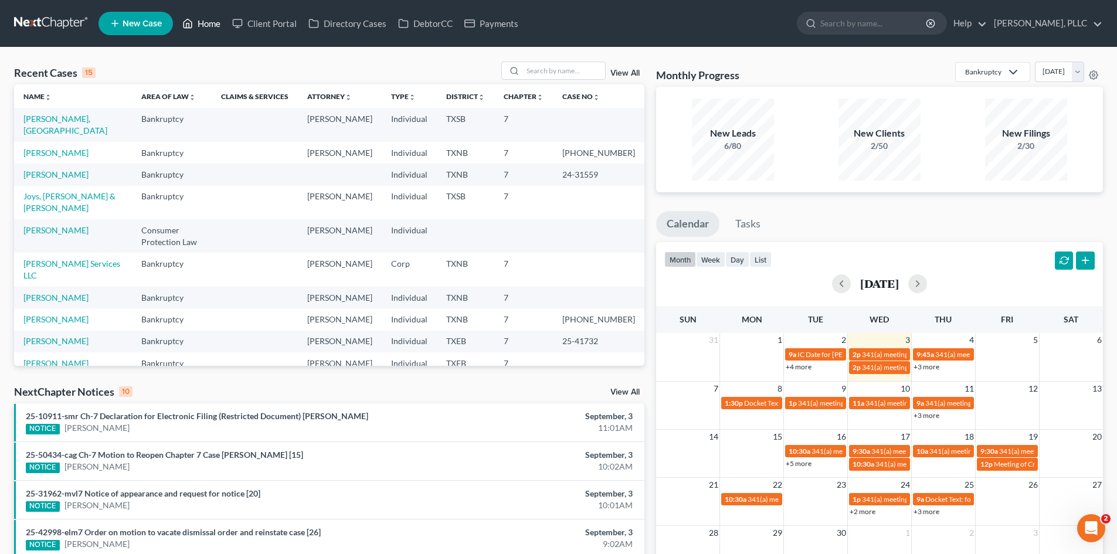
click at [189, 28] on icon at bounding box center [188, 23] width 8 height 9
click at [201, 28] on link "Home" at bounding box center [202, 23] width 50 height 21
click at [212, 19] on link "Home" at bounding box center [202, 23] width 50 height 21
drag, startPoint x: 205, startPoint y: 27, endPoint x: 212, endPoint y: 28, distance: 7.1
click at [205, 27] on link "Home" at bounding box center [202, 23] width 50 height 21
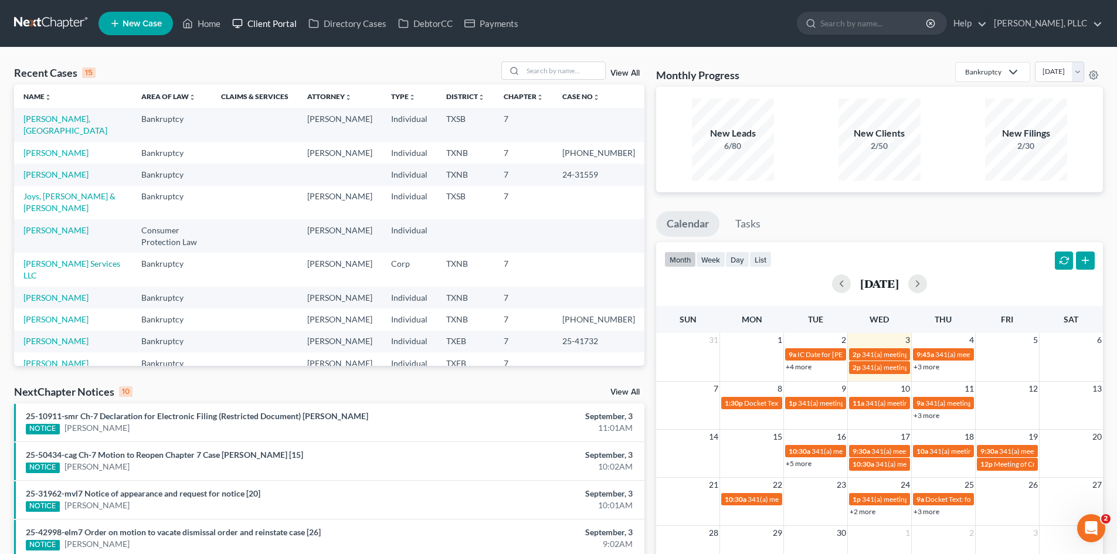
click at [275, 28] on link "Client Portal" at bounding box center [264, 23] width 76 height 21
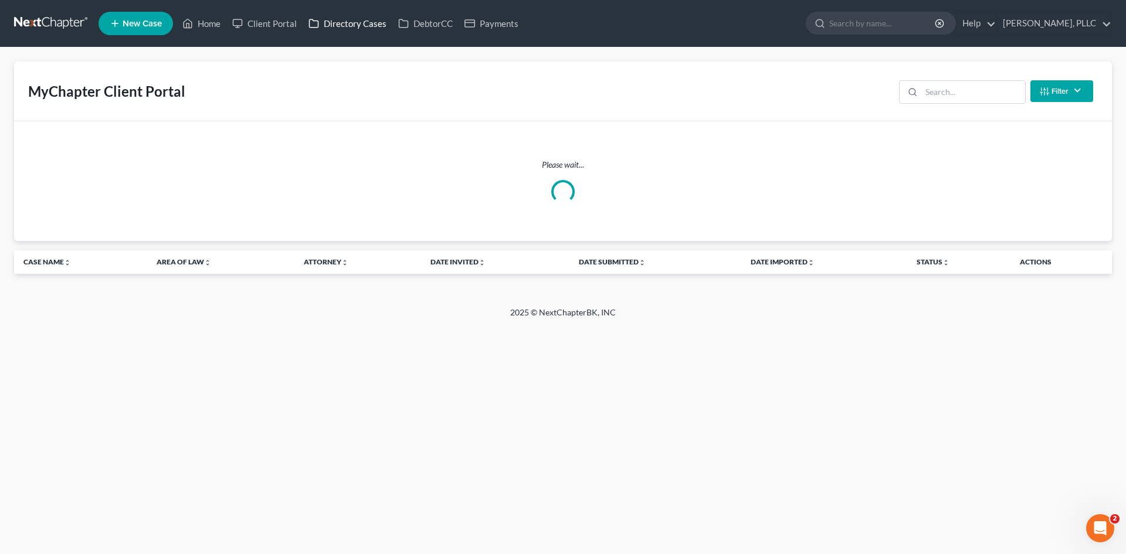
click at [327, 29] on link "Directory Cases" at bounding box center [348, 23] width 90 height 21
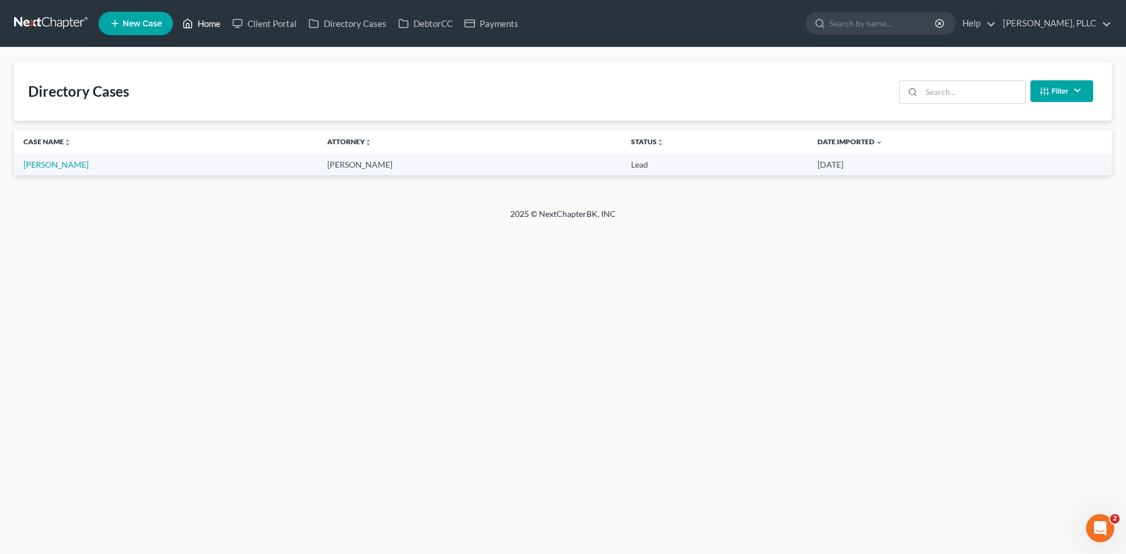
click at [209, 26] on link "Home" at bounding box center [202, 23] width 50 height 21
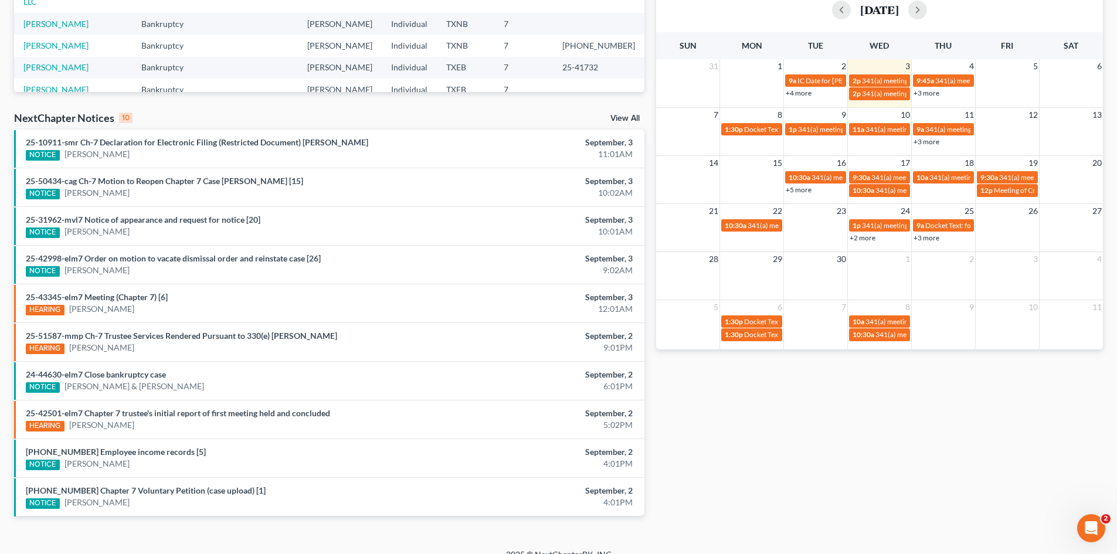
scroll to position [290, 0]
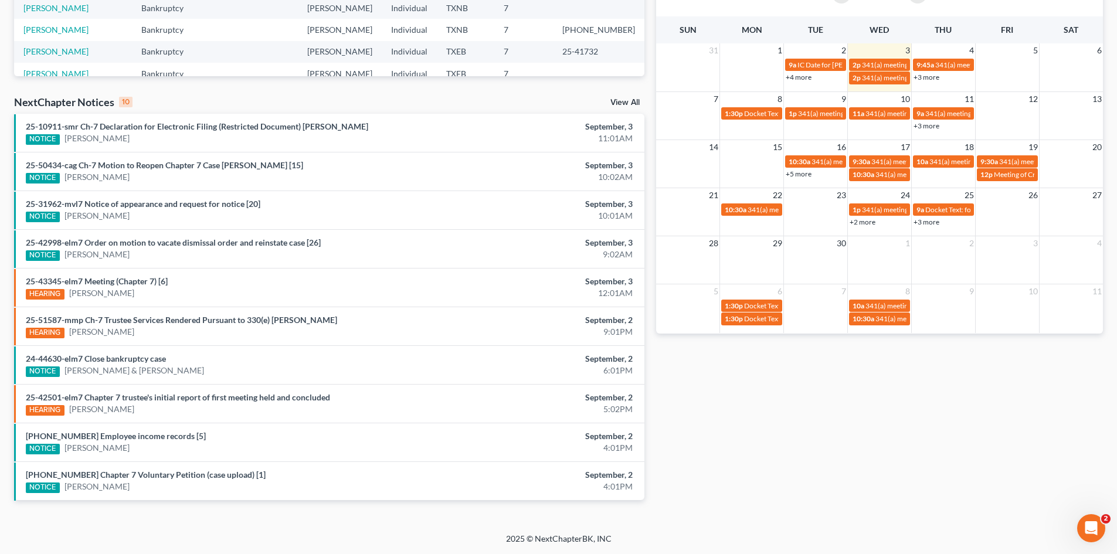
click at [704, 432] on div "Monthly Progress Bankruptcy Bankruptcy Consumer Protection Law [DATE] [DATE] [D…" at bounding box center [879, 145] width 459 height 747
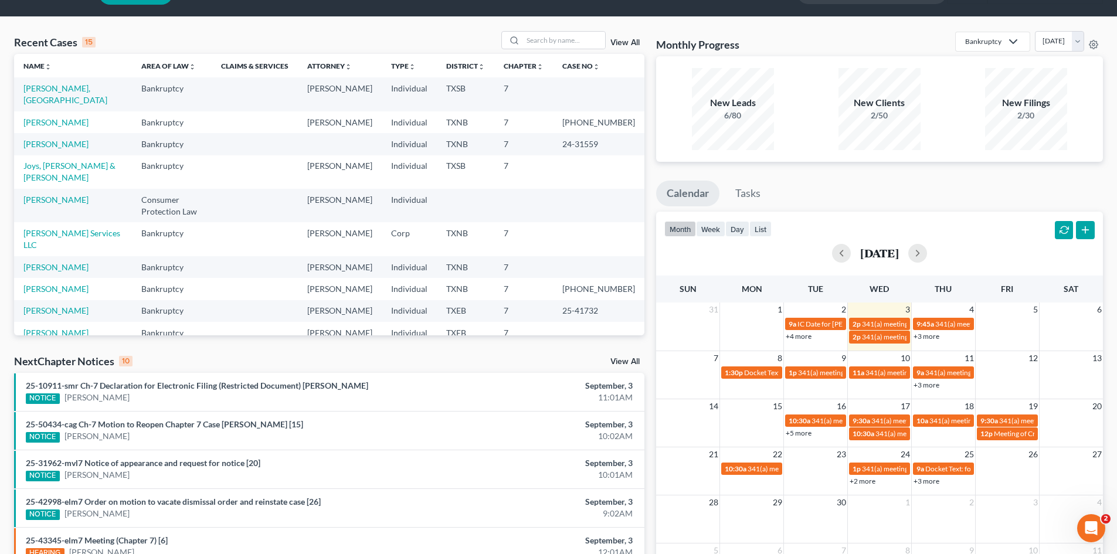
scroll to position [0, 0]
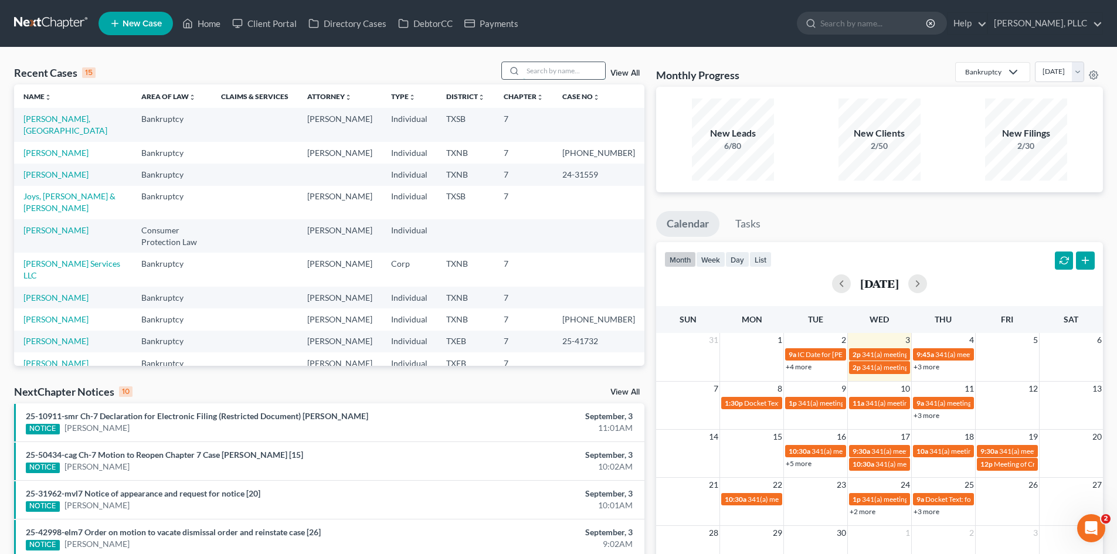
click at [553, 72] on input "search" at bounding box center [564, 70] width 82 height 17
type input "[PERSON_NAME]"
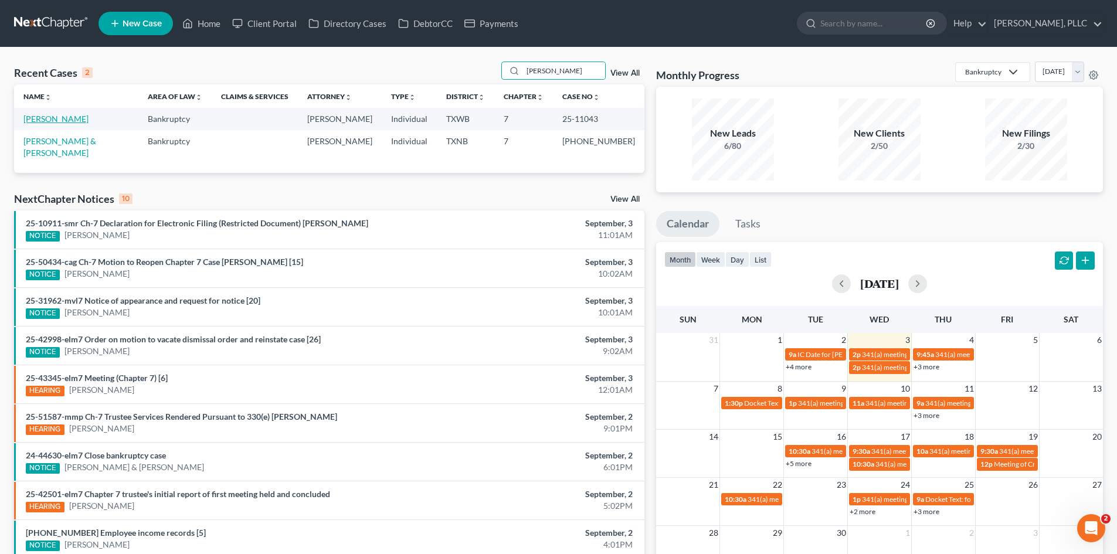
click at [65, 120] on link "[PERSON_NAME]" at bounding box center [55, 119] width 65 height 10
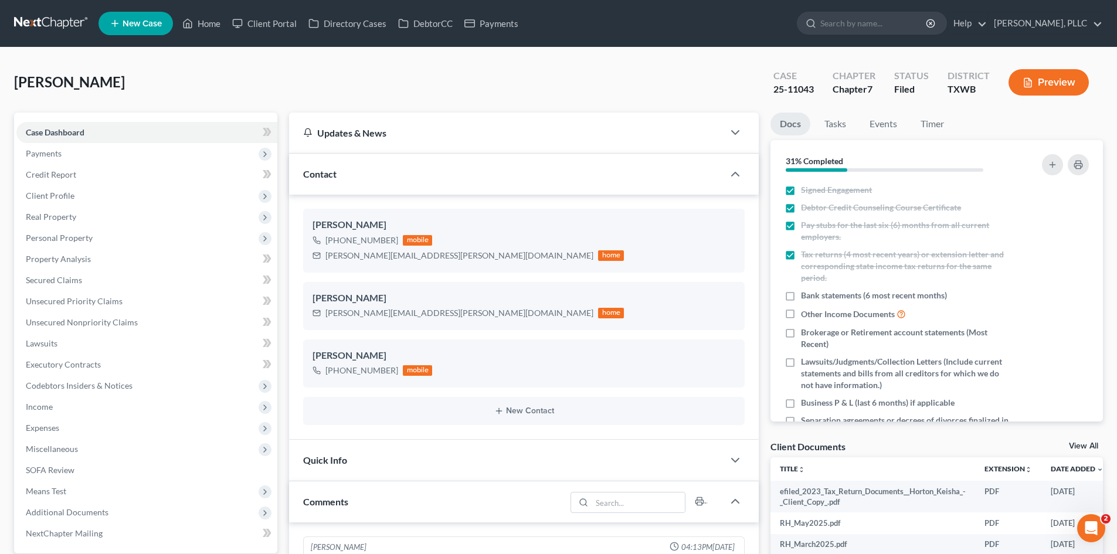
scroll to position [942, 0]
click at [509, 17] on link "Payments" at bounding box center [492, 23] width 66 height 21
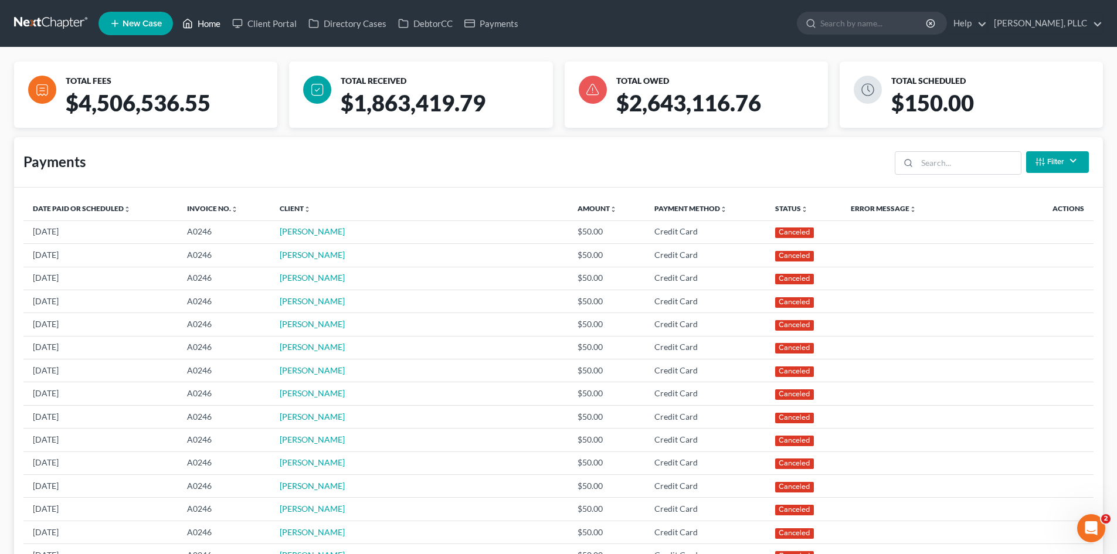
click at [211, 26] on link "Home" at bounding box center [202, 23] width 50 height 21
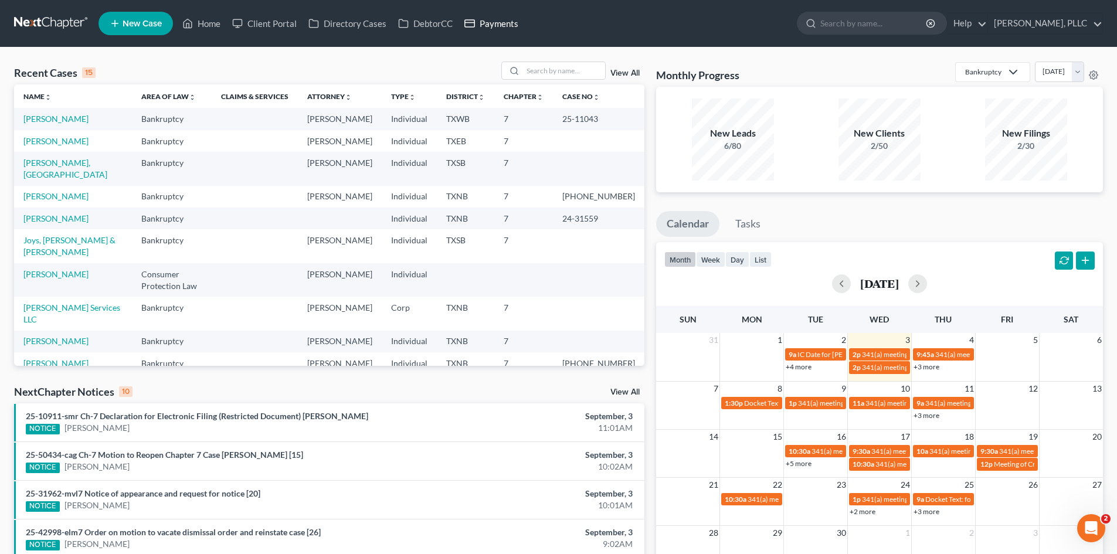
click at [501, 23] on link "Payments" at bounding box center [492, 23] width 66 height 21
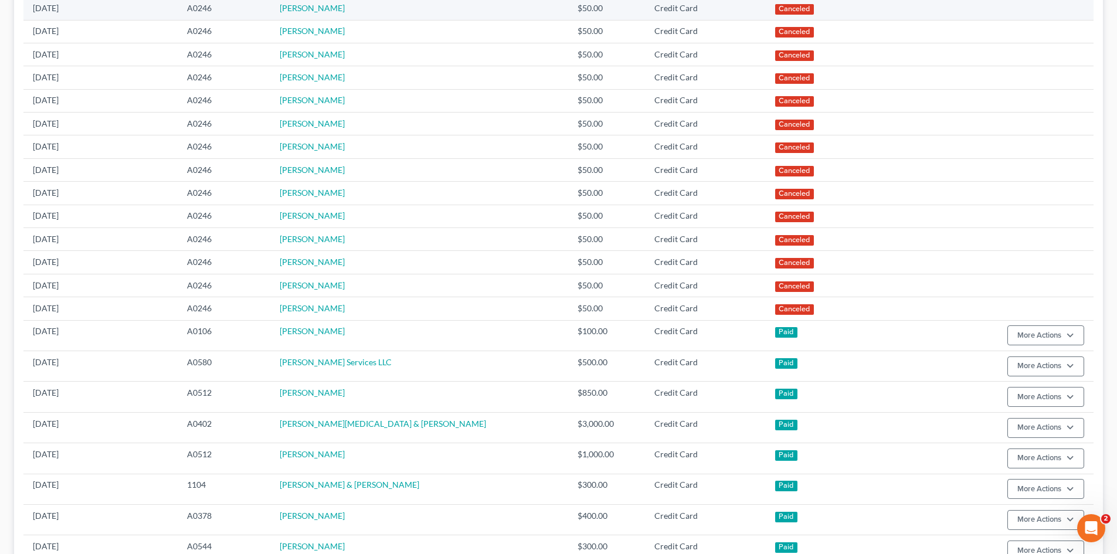
scroll to position [303, 0]
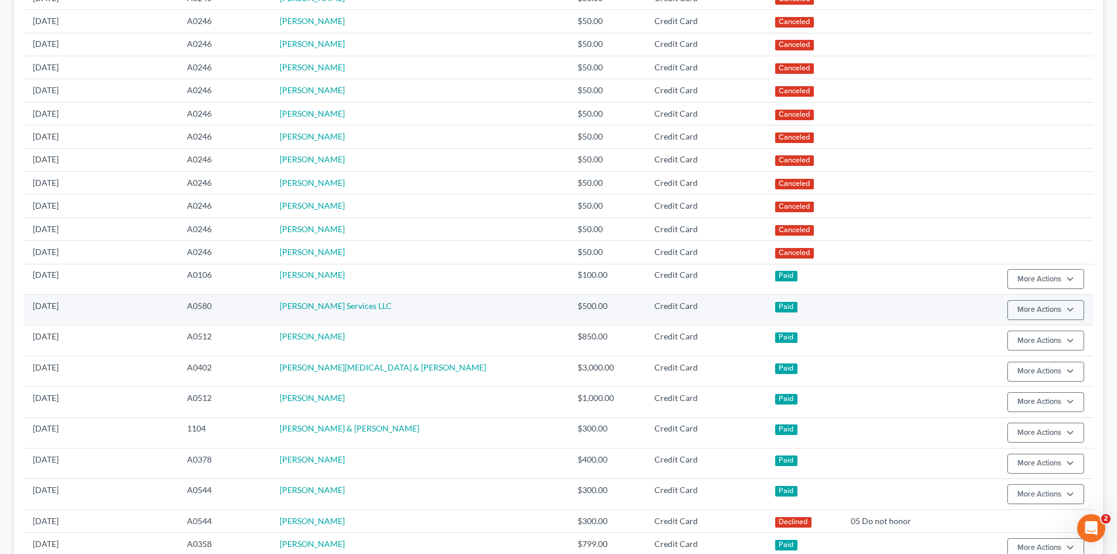
click at [334, 316] on td "[PERSON_NAME] Services LLC" at bounding box center [419, 310] width 298 height 30
click at [342, 306] on link "[PERSON_NAME] Services LLC" at bounding box center [336, 306] width 112 height 10
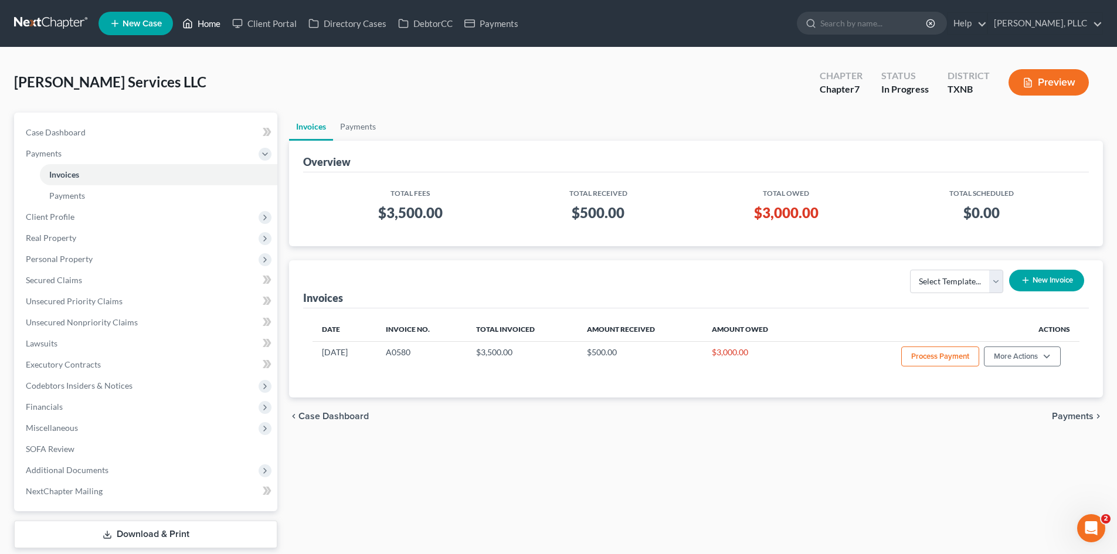
click at [211, 25] on link "Home" at bounding box center [202, 23] width 50 height 21
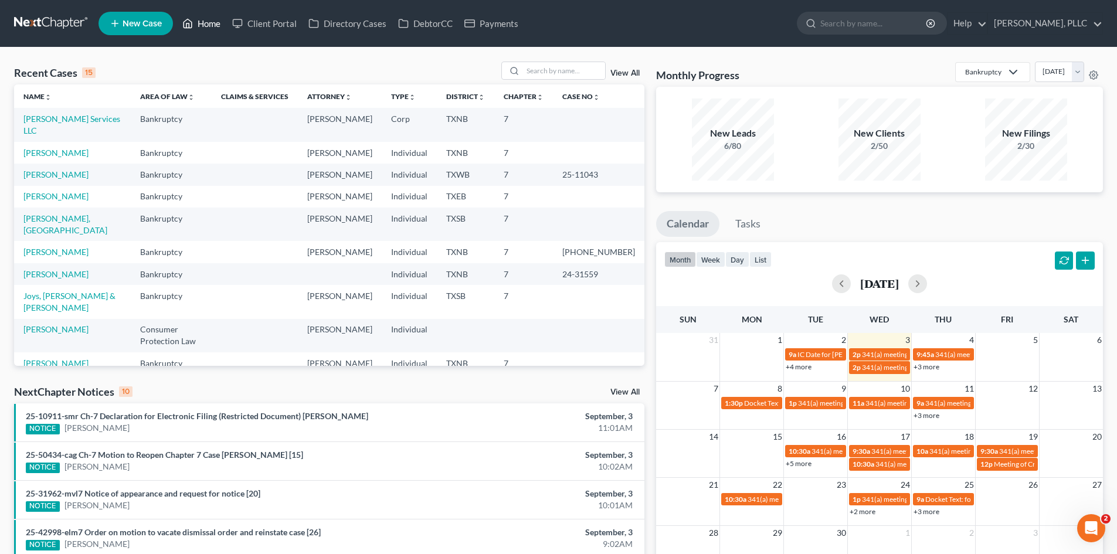
scroll to position [80, 0]
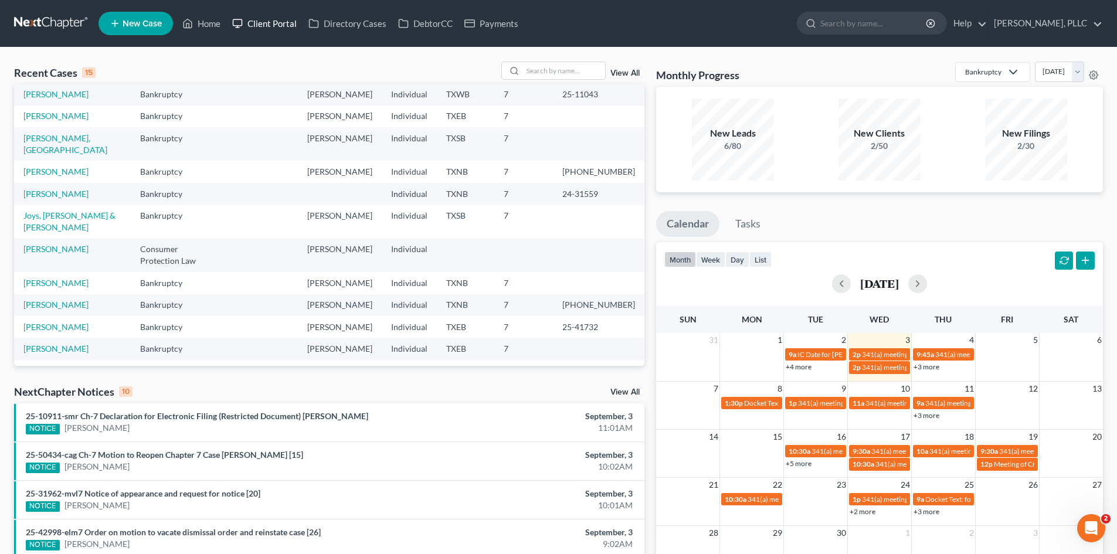
click at [255, 22] on link "Client Portal" at bounding box center [264, 23] width 76 height 21
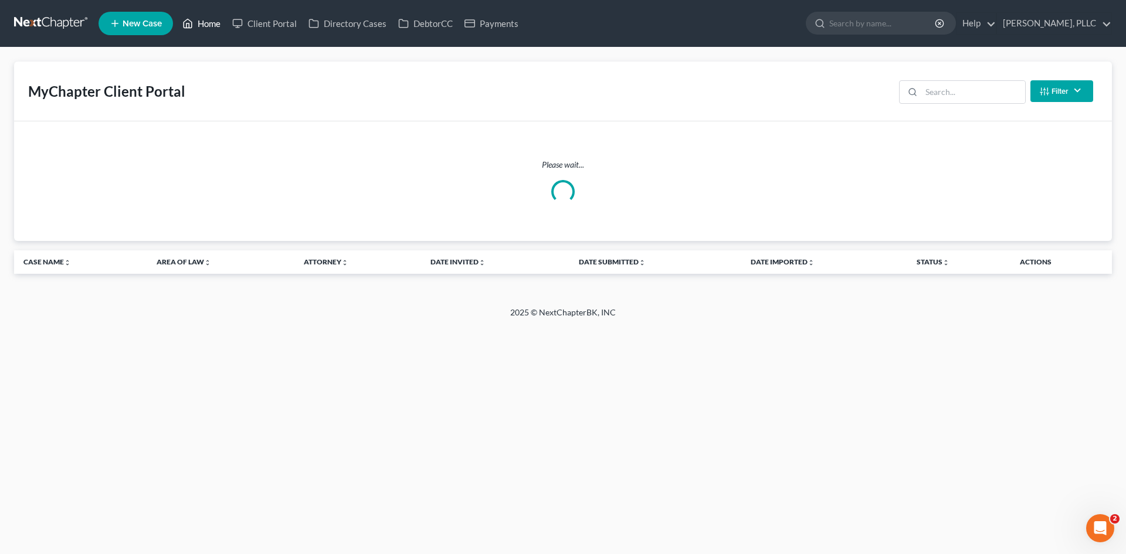
click at [212, 24] on link "Home" at bounding box center [202, 23] width 50 height 21
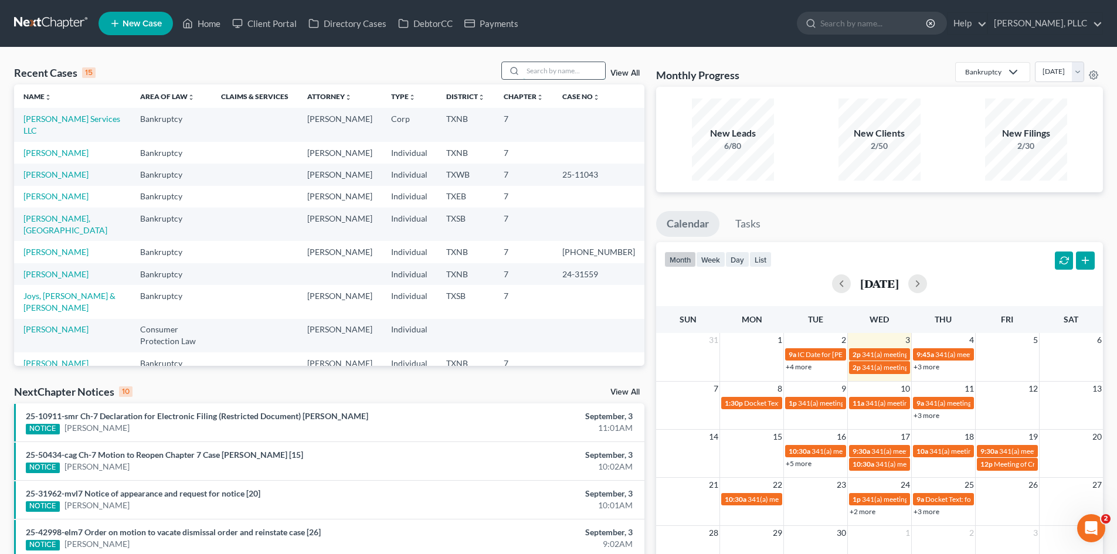
click at [559, 71] on input "search" at bounding box center [564, 70] width 82 height 17
type input "savoy"
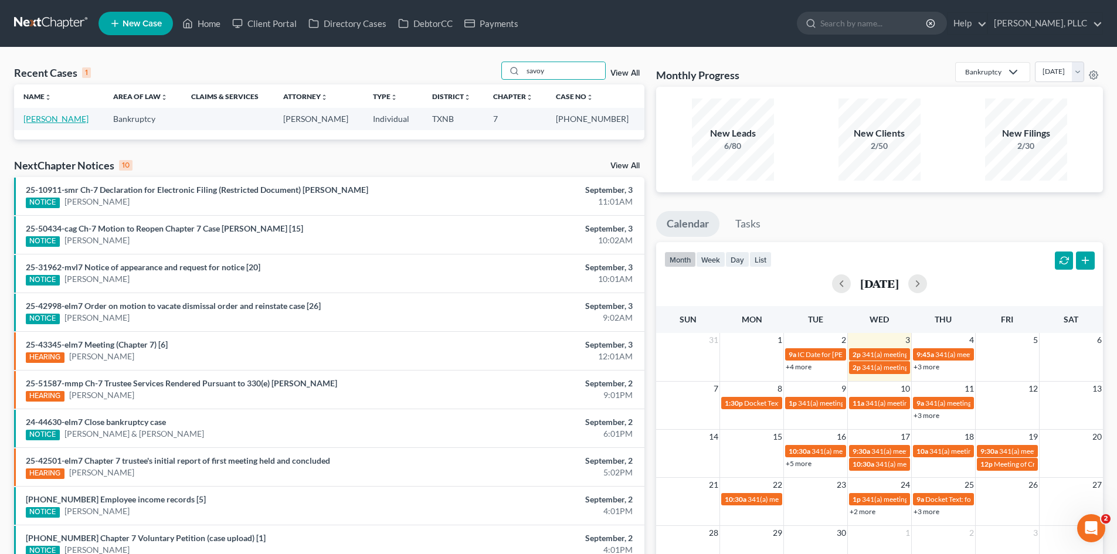
click at [63, 120] on link "[PERSON_NAME]" at bounding box center [55, 119] width 65 height 10
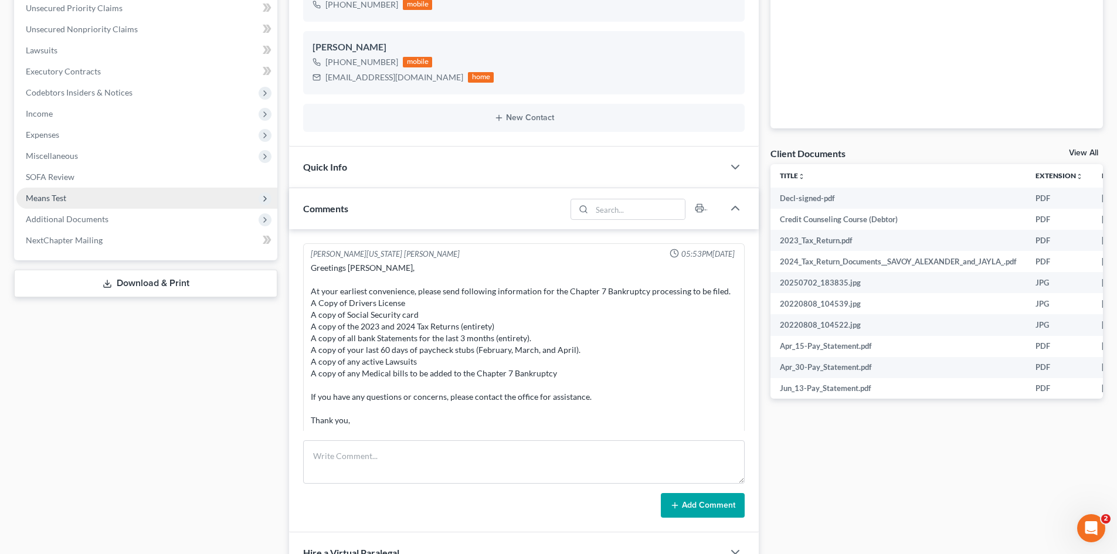
scroll to position [1303, 0]
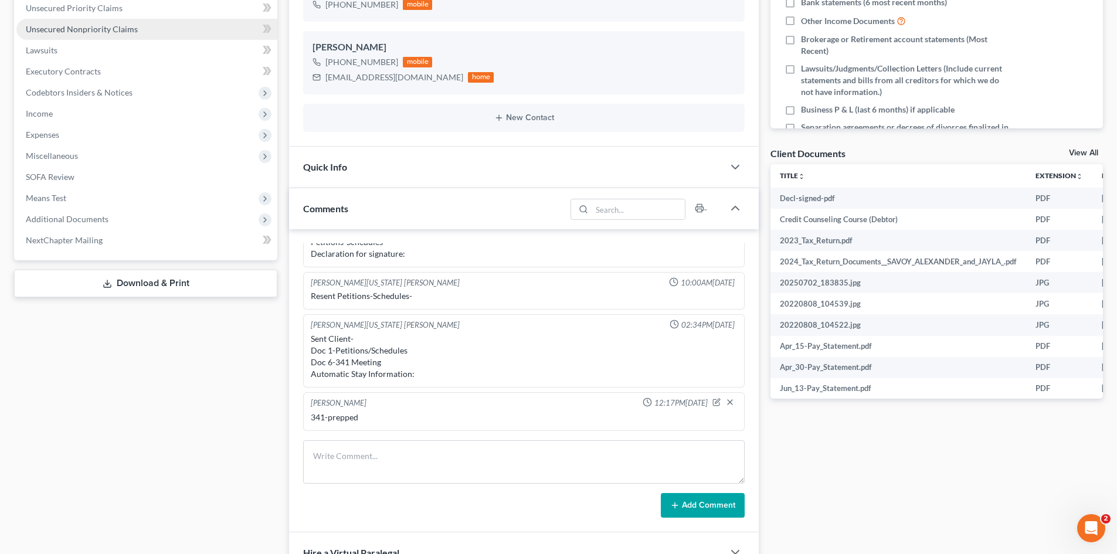
click at [108, 29] on span "Unsecured Nonpriority Claims" at bounding box center [82, 29] width 112 height 10
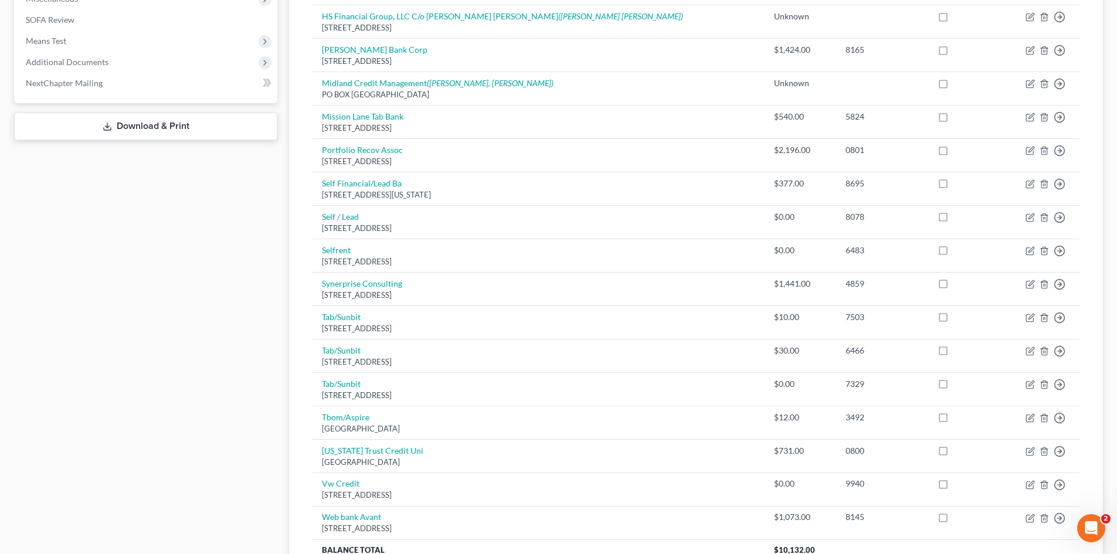
scroll to position [328, 0]
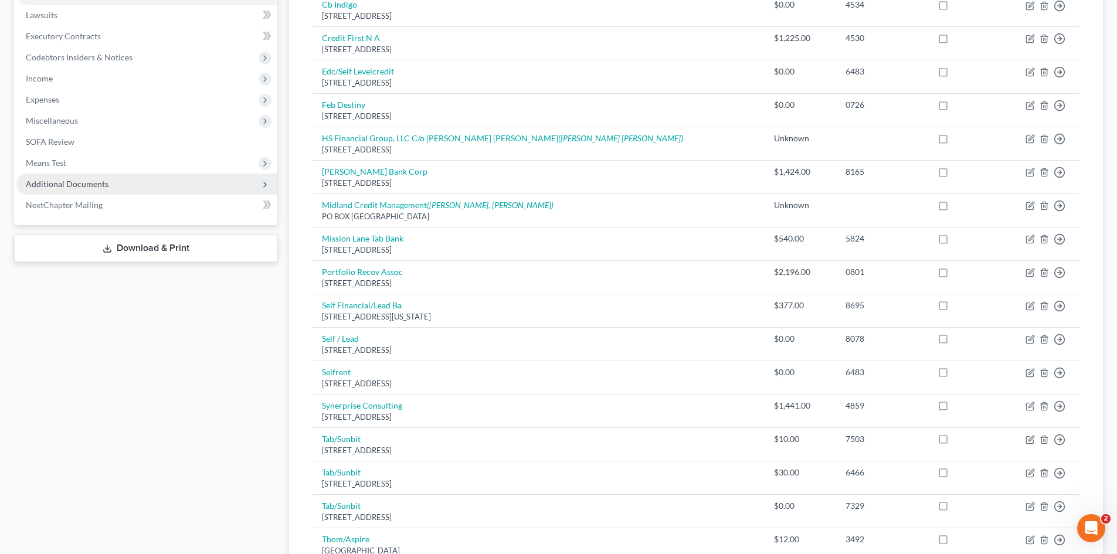
click at [128, 177] on span "Additional Documents" at bounding box center [146, 184] width 261 height 21
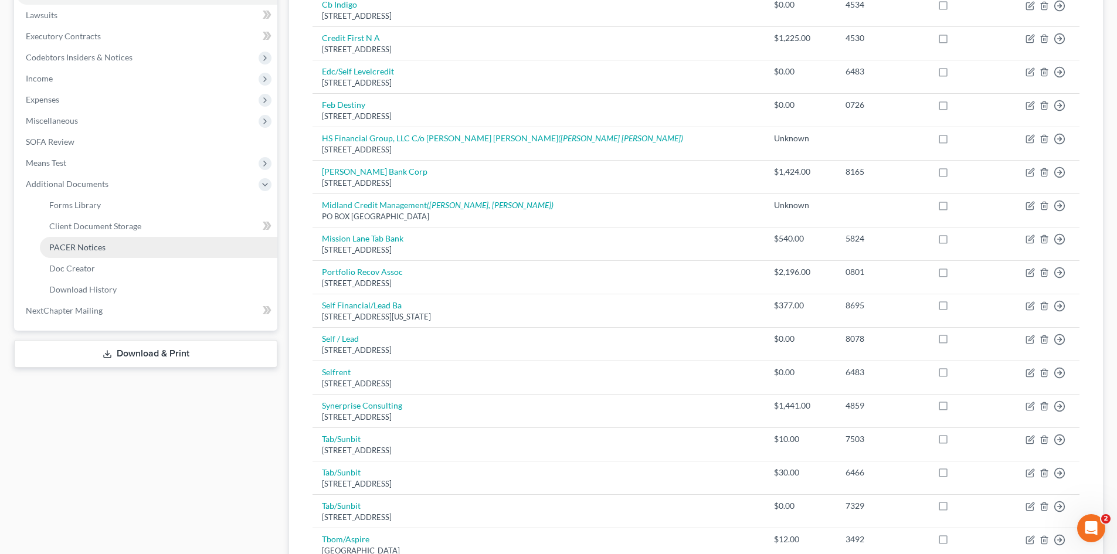
click at [113, 247] on link "PACER Notices" at bounding box center [159, 247] width 238 height 21
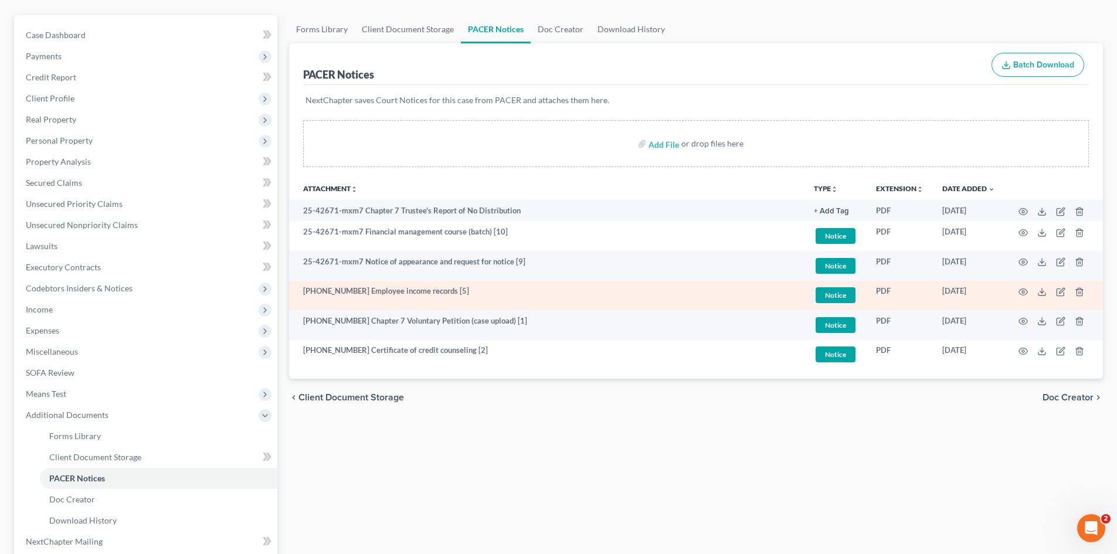
scroll to position [186, 0]
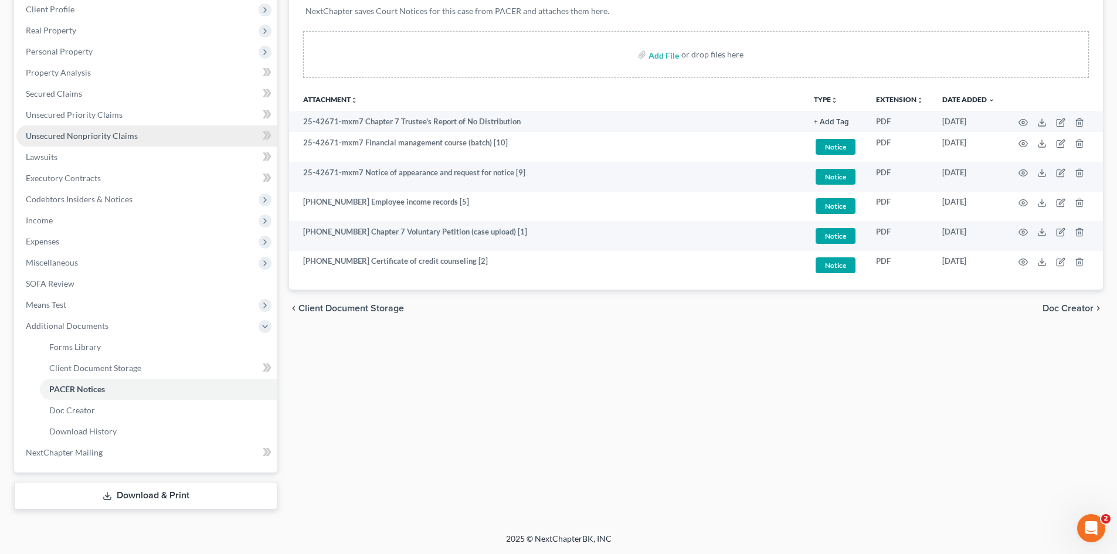
click at [84, 139] on span "Unsecured Nonpriority Claims" at bounding box center [82, 136] width 112 height 10
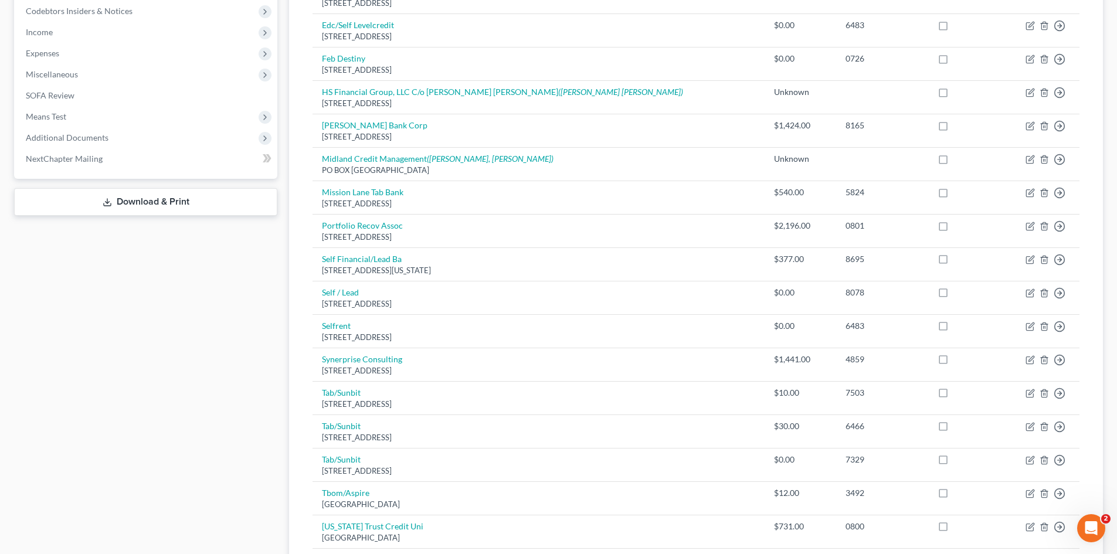
scroll to position [270, 0]
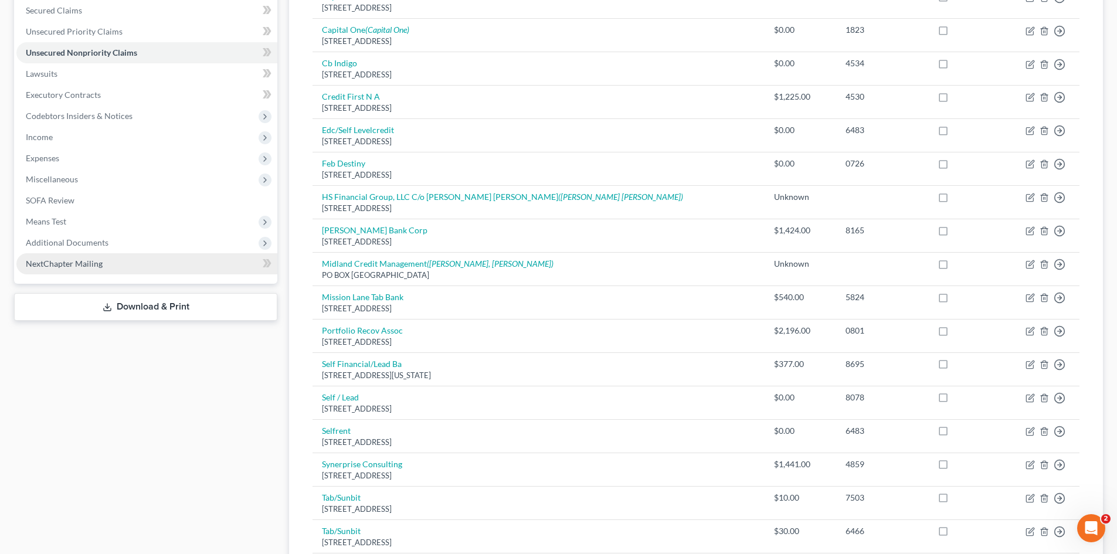
drag, startPoint x: 91, startPoint y: 236, endPoint x: 138, endPoint y: 258, distance: 51.7
click at [91, 236] on span "Additional Documents" at bounding box center [146, 242] width 261 height 21
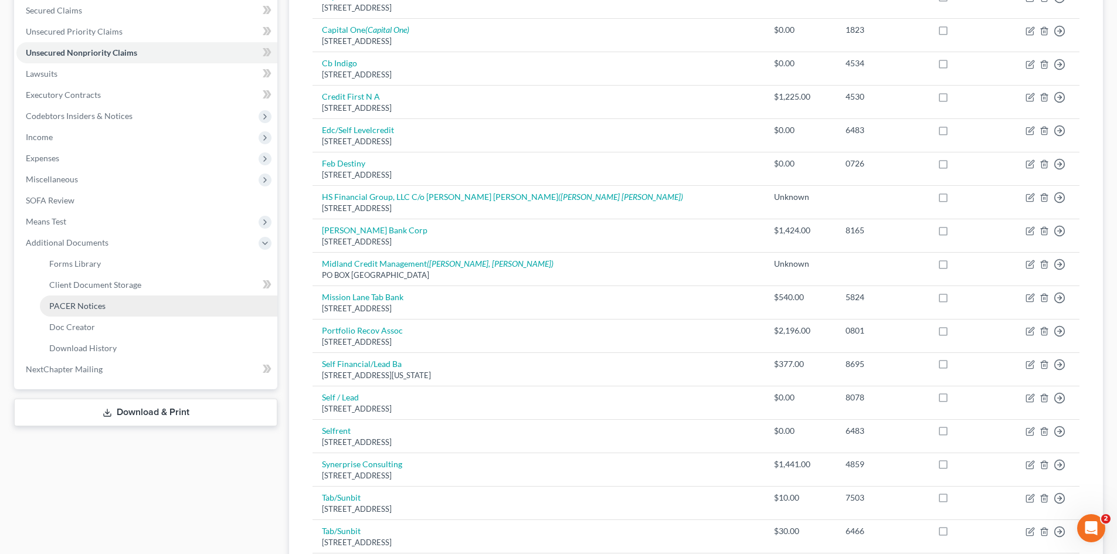
click at [120, 301] on link "PACER Notices" at bounding box center [159, 306] width 238 height 21
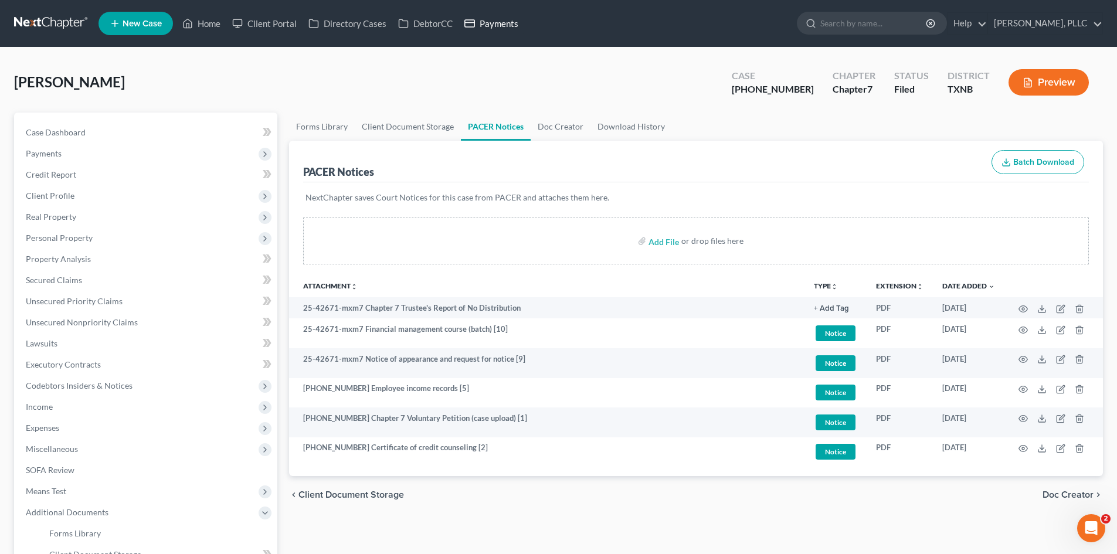
click at [494, 28] on link "Payments" at bounding box center [492, 23] width 66 height 21
